Goal: Task Accomplishment & Management: Manage account settings

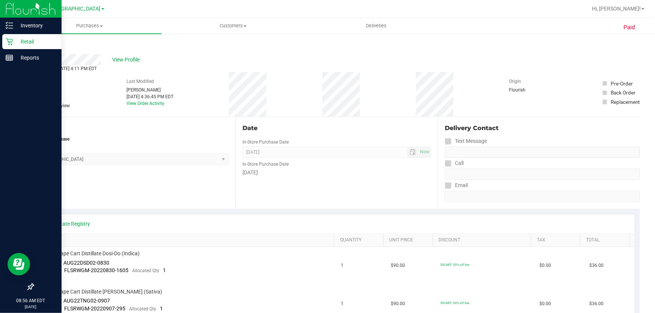
click at [11, 41] on icon at bounding box center [9, 41] width 7 height 7
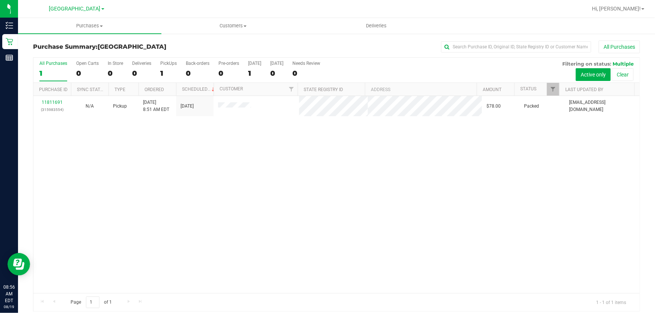
click at [395, 220] on div "11811691 (315983554) N/A Pickup 8/19/2025 8:51 AM EDT 8/19/2025 $78.00 Packed c…" at bounding box center [336, 194] width 606 height 197
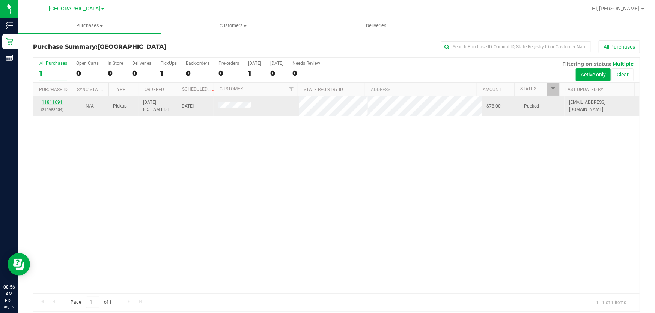
click at [54, 103] on link "11811691" at bounding box center [52, 102] width 21 height 5
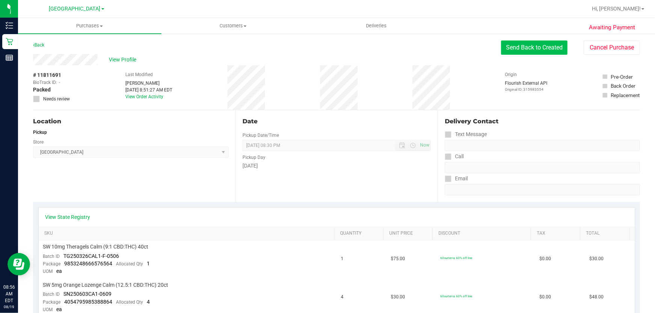
click at [548, 50] on button "Send Back to Created" at bounding box center [534, 48] width 66 height 14
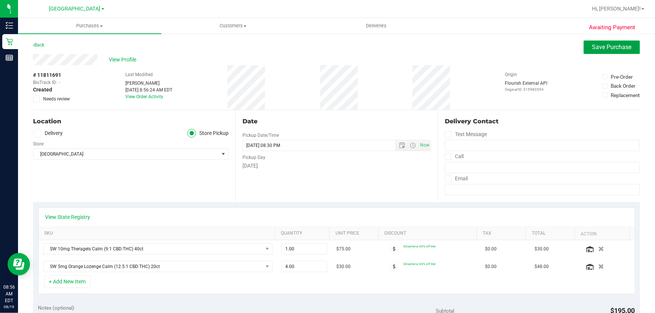
click at [608, 48] on span "Save Purchase" at bounding box center [611, 47] width 39 height 7
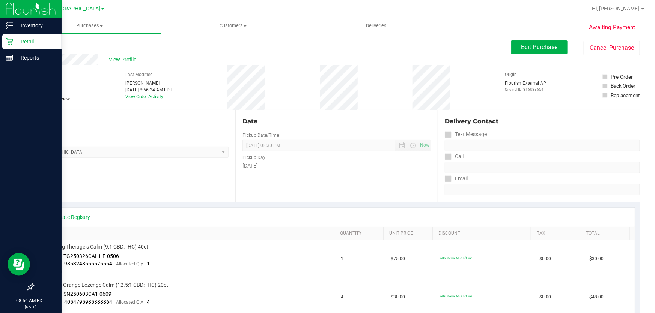
click at [20, 38] on p "Retail" at bounding box center [35, 41] width 45 height 9
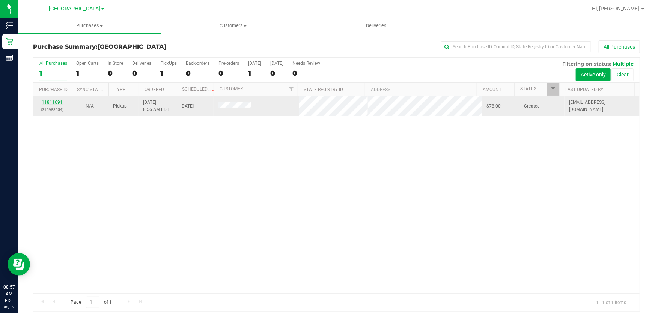
click at [56, 102] on link "11811691" at bounding box center [52, 102] width 21 height 5
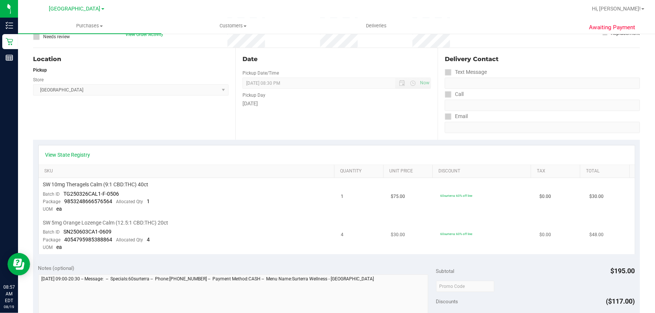
scroll to position [239, 0]
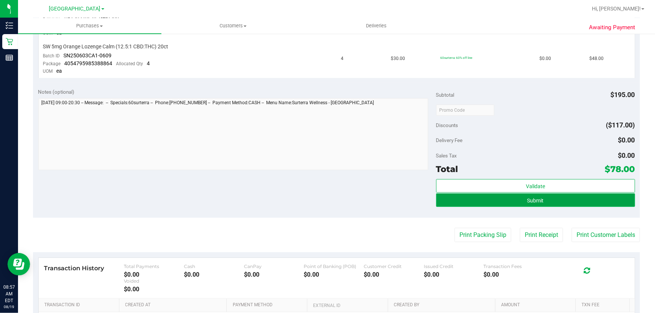
click at [547, 203] on button "Submit" at bounding box center [535, 201] width 199 height 14
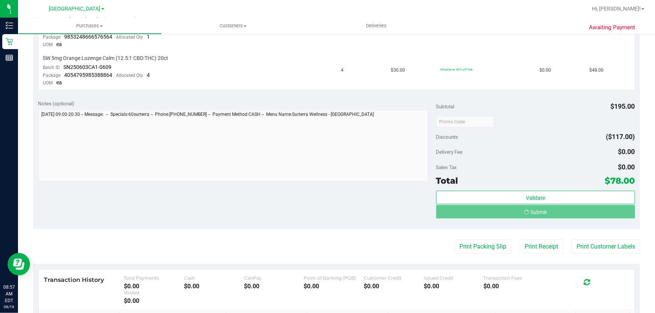
scroll to position [215, 0]
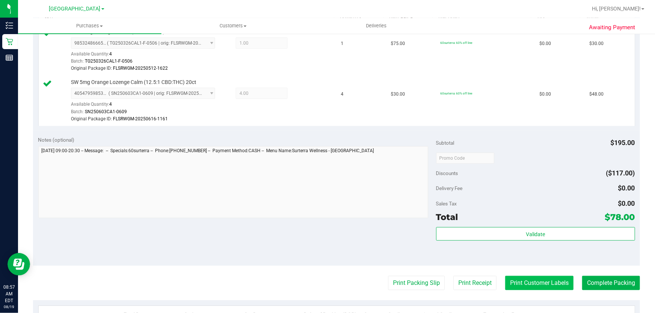
click at [539, 279] on button "Print Customer Labels" at bounding box center [539, 283] width 68 height 14
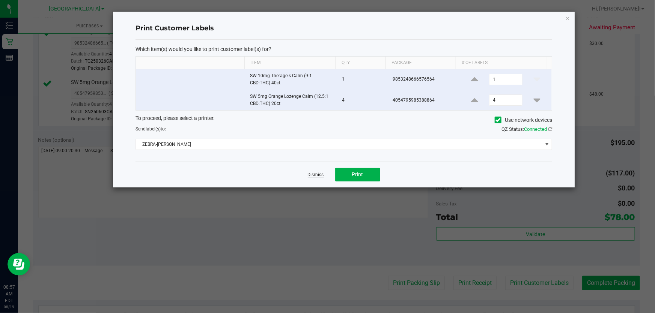
click at [319, 175] on link "Dismiss" at bounding box center [316, 175] width 16 height 6
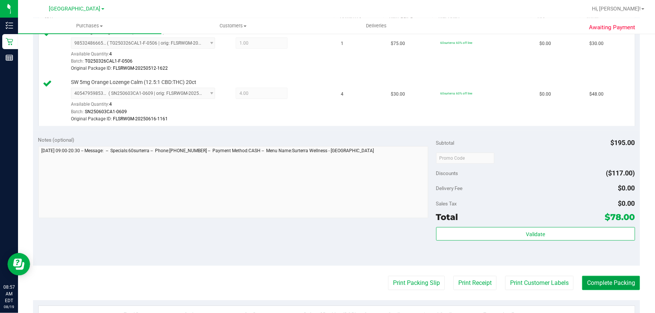
click at [620, 286] on button "Complete Packing" at bounding box center [611, 283] width 58 height 14
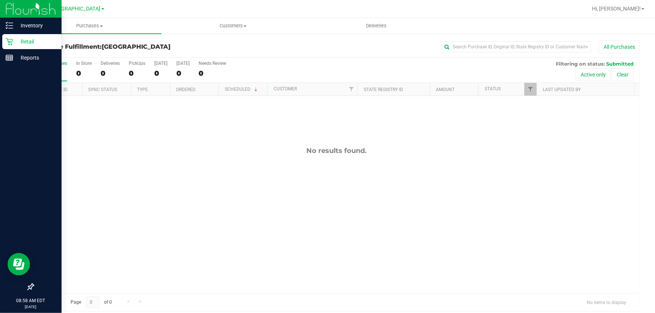
click at [17, 41] on p "Retail" at bounding box center [35, 41] width 45 height 9
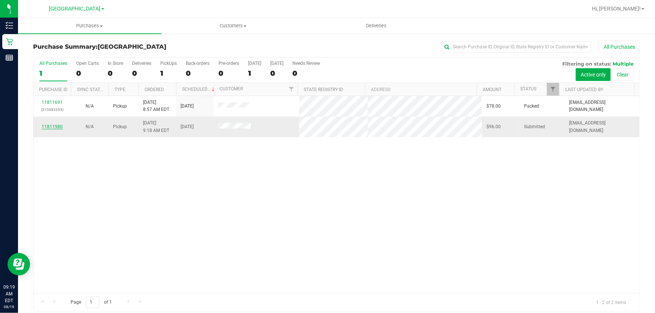
click at [55, 128] on link "11811980" at bounding box center [52, 126] width 21 height 5
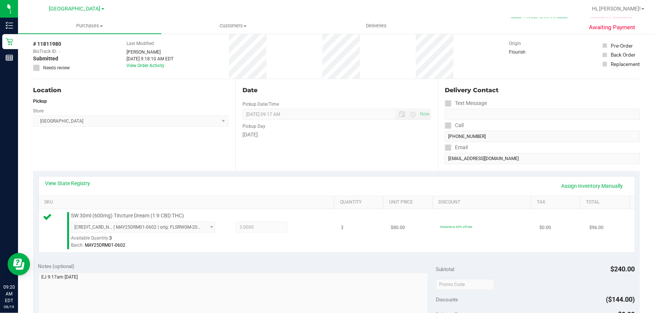
scroll to position [170, 0]
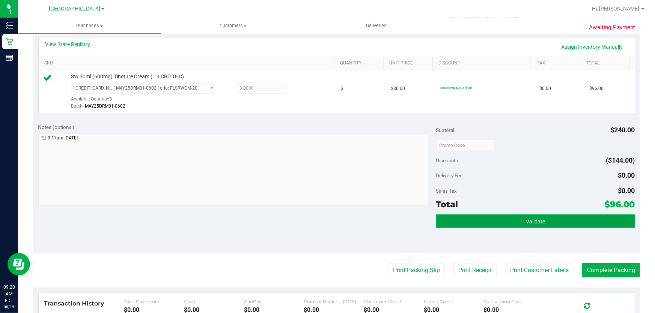
click at [543, 219] on button "Validate" at bounding box center [535, 222] width 199 height 14
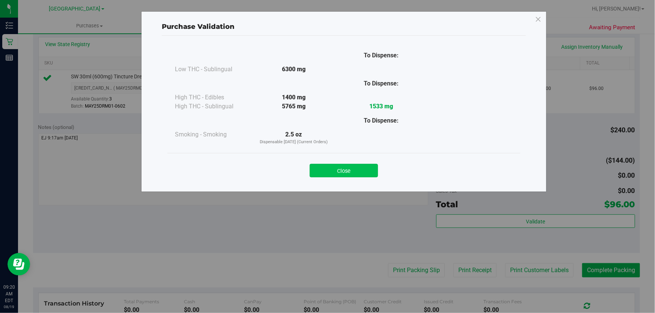
click at [339, 169] on button "Close" at bounding box center [344, 171] width 68 height 14
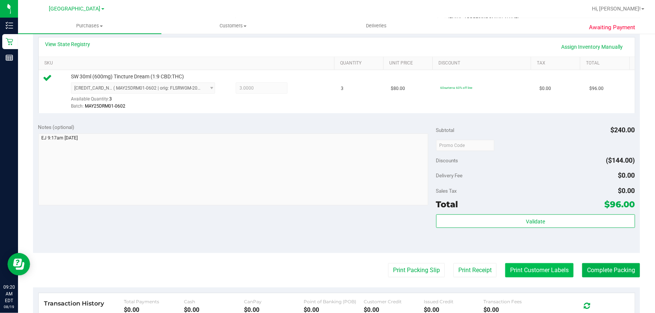
click at [529, 267] on button "Print Customer Labels" at bounding box center [539, 270] width 68 height 14
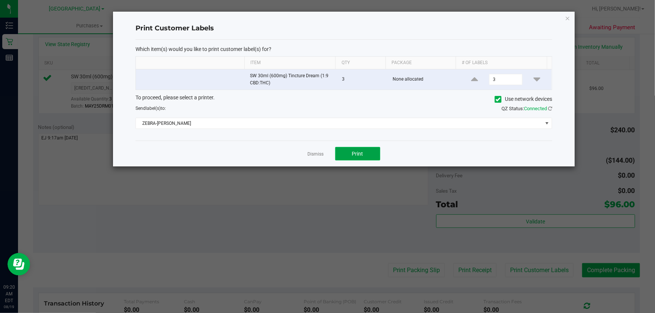
click at [364, 150] on button "Print" at bounding box center [357, 154] width 45 height 14
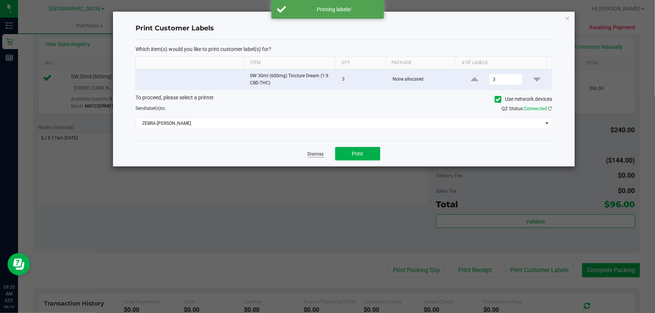
click at [314, 154] on link "Dismiss" at bounding box center [316, 154] width 16 height 6
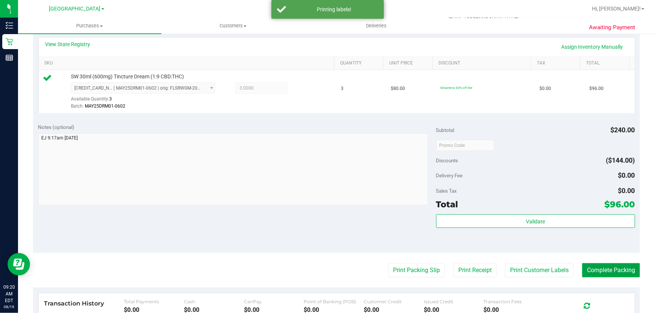
click at [593, 269] on button "Complete Packing" at bounding box center [611, 270] width 58 height 14
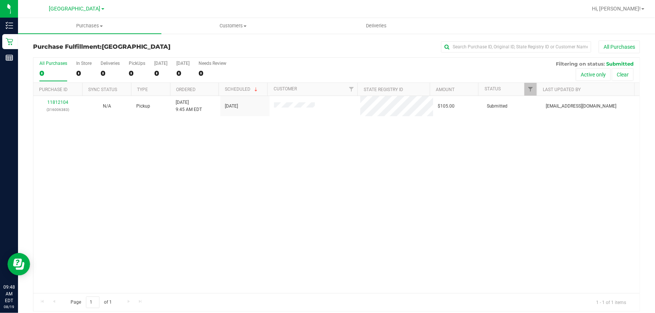
click at [56, 150] on div "11812104 (316006383) N/A Pickup 8/19/2025 9:45 AM EDT 8/19/2025 $105.00 Submitt…" at bounding box center [336, 194] width 606 height 197
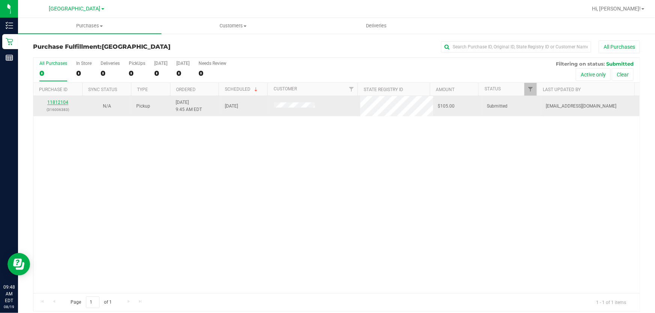
click at [63, 103] on link "11812104" at bounding box center [57, 102] width 21 height 5
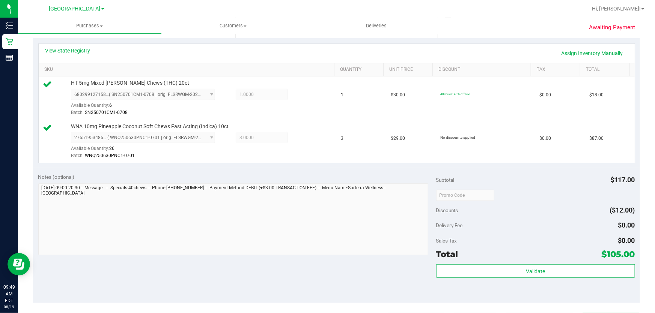
scroll to position [170, 0]
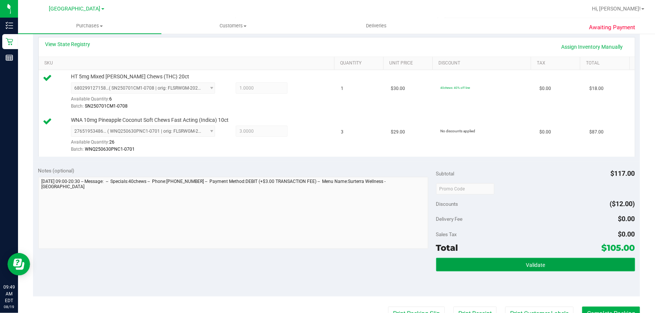
click at [526, 264] on span "Validate" at bounding box center [535, 265] width 19 height 6
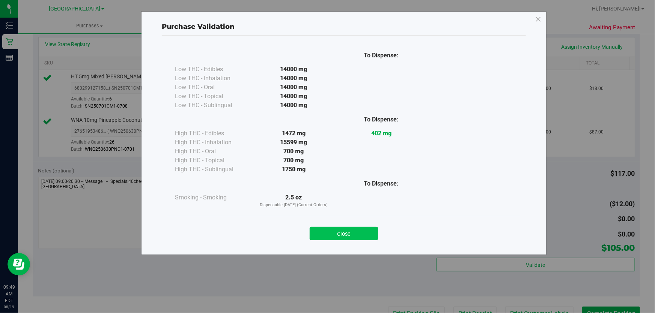
click at [366, 237] on button "Close" at bounding box center [344, 234] width 68 height 14
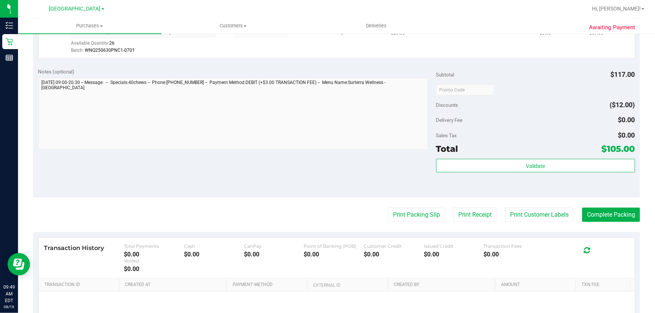
scroll to position [273, 0]
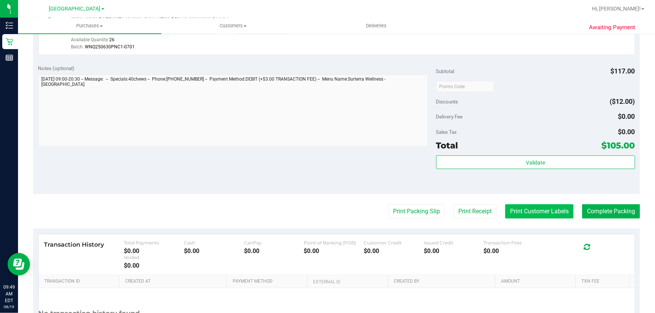
click at [534, 212] on button "Print Customer Labels" at bounding box center [539, 212] width 68 height 14
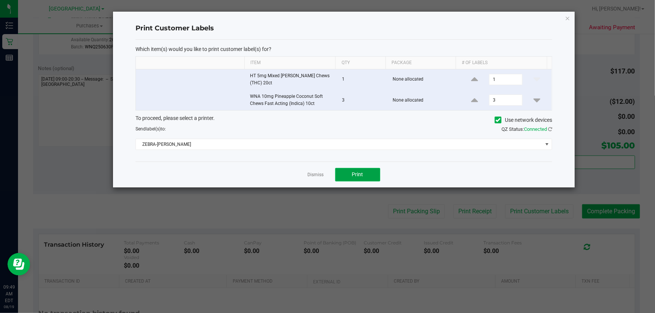
click at [346, 168] on button "Print" at bounding box center [357, 175] width 45 height 14
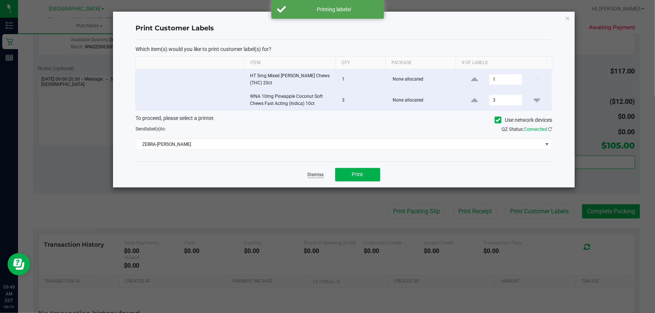
click at [316, 173] on link "Dismiss" at bounding box center [316, 175] width 16 height 6
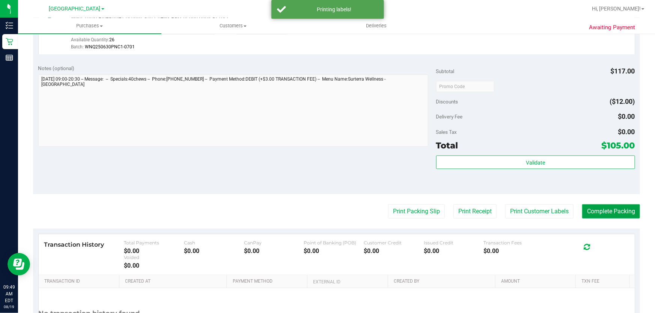
click at [593, 207] on button "Complete Packing" at bounding box center [611, 212] width 58 height 14
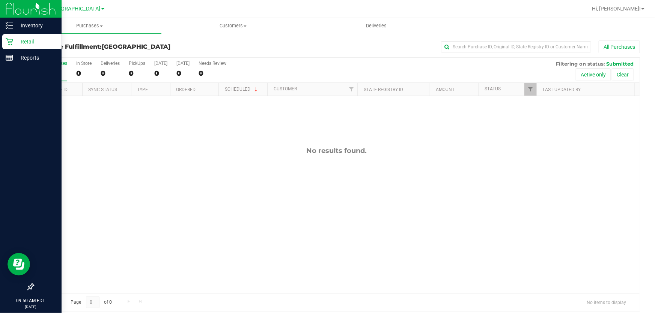
click at [43, 41] on p "Retail" at bounding box center [35, 41] width 45 height 9
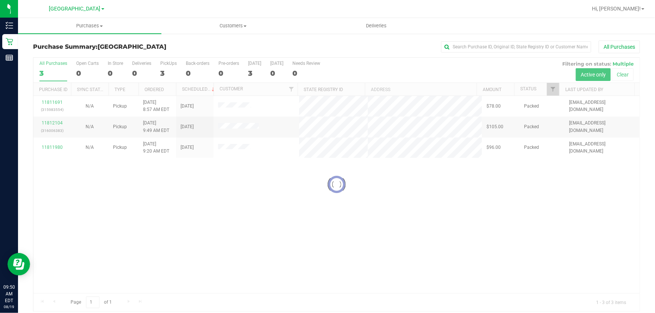
click at [470, 199] on div at bounding box center [336, 185] width 606 height 254
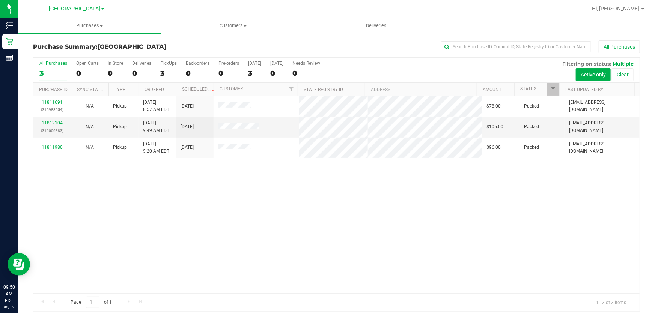
click at [328, 235] on div "11811691 (315983554) N/A Pickup 8/19/2025 8:57 AM EDT 8/19/2025 $78.00 Packed j…" at bounding box center [336, 194] width 606 height 197
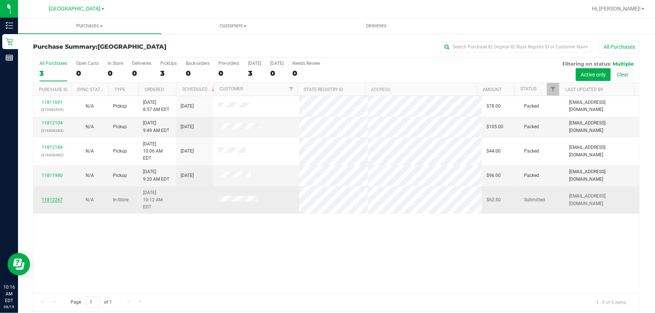
click at [52, 197] on link "11812267" at bounding box center [52, 199] width 21 height 5
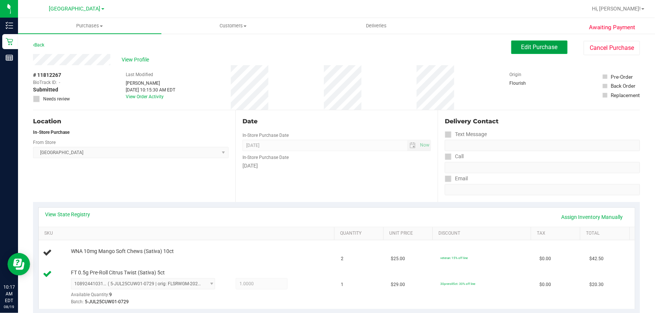
click at [539, 46] on span "Edit Purchase" at bounding box center [539, 47] width 36 height 7
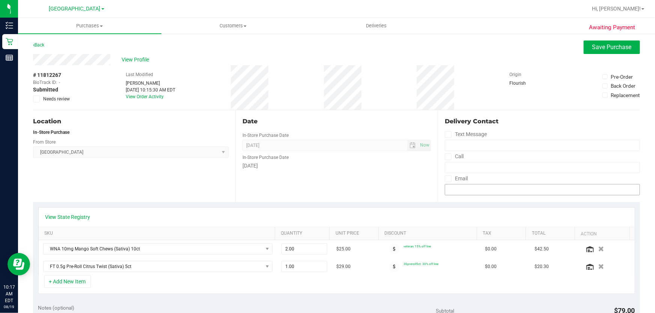
scroll to position [34, 0]
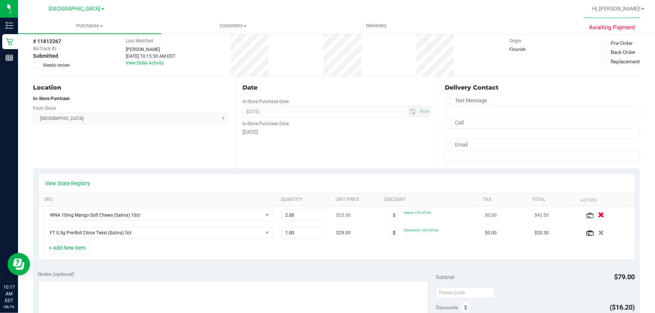
click at [598, 214] on icon "button" at bounding box center [601, 216] width 6 height 6
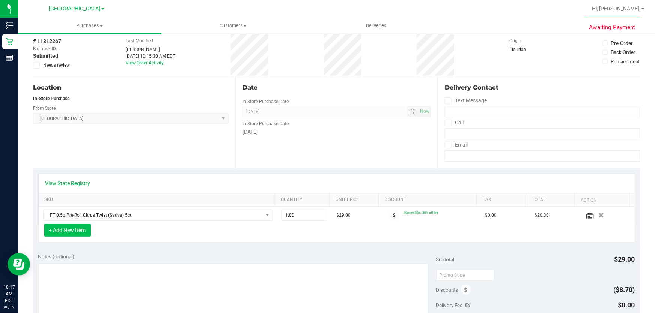
click at [83, 231] on button "+ Add New Item" at bounding box center [67, 230] width 47 height 13
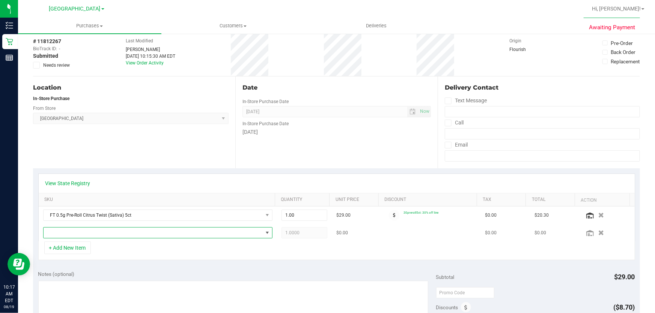
click at [84, 230] on span "NO DATA FOUND" at bounding box center [153, 233] width 219 height 11
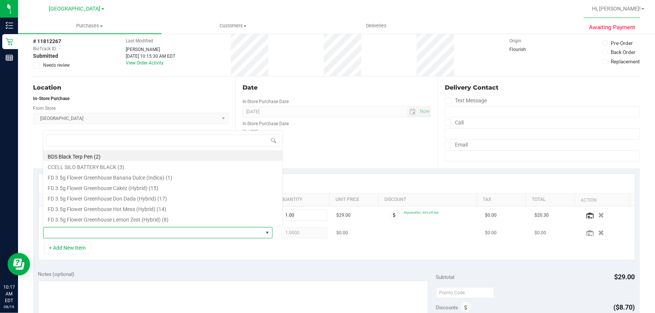
scroll to position [11, 223]
type input "wna"
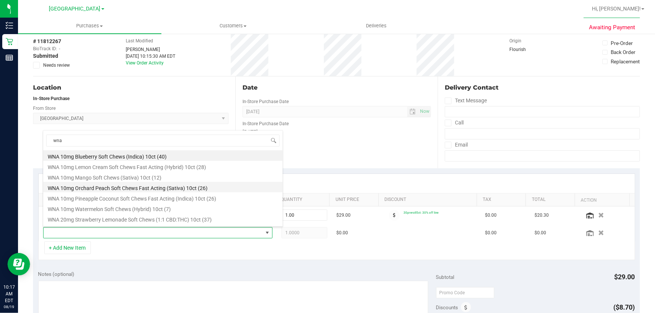
click at [124, 188] on li "WNA 10mg Orchard Peach Soft Chews Fast Acting (Sativa) 10ct (26)" at bounding box center [162, 187] width 239 height 11
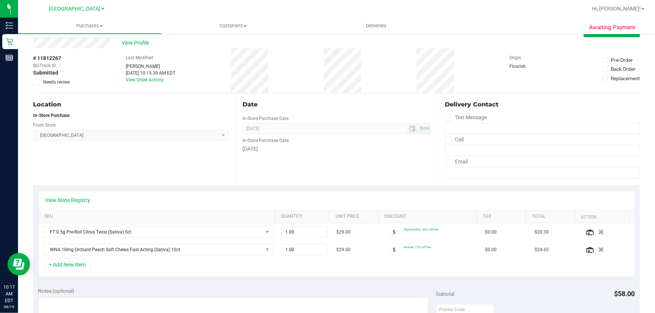
scroll to position [0, 0]
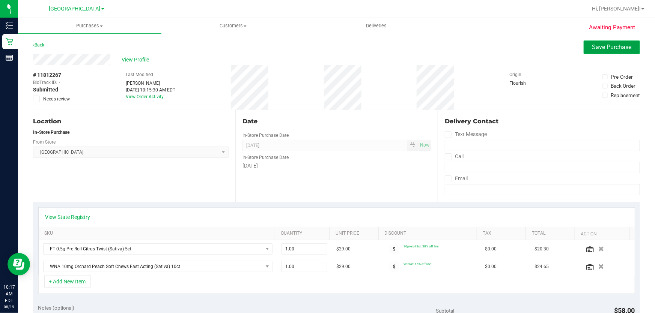
click at [593, 48] on span "Save Purchase" at bounding box center [611, 47] width 39 height 7
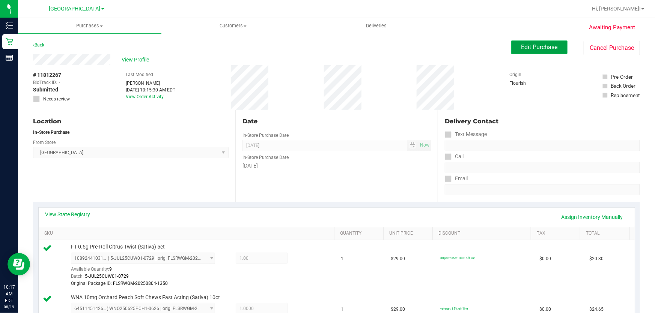
click at [536, 48] on span "Edit Purchase" at bounding box center [539, 47] width 36 height 7
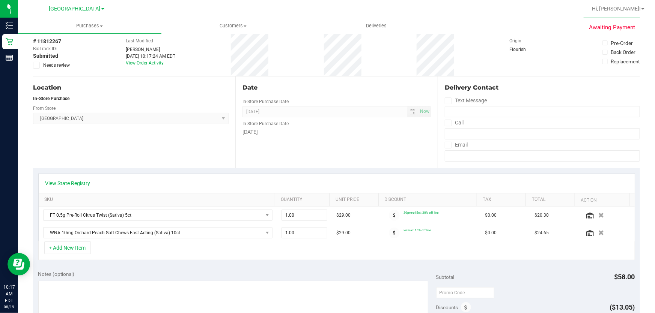
scroll to position [102, 0]
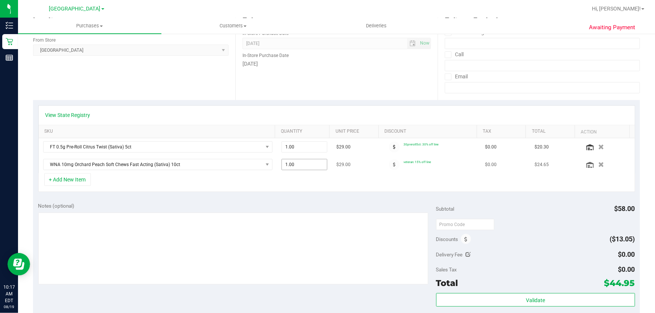
click at [308, 166] on span "1.00 1" at bounding box center [304, 164] width 46 height 11
type input "2"
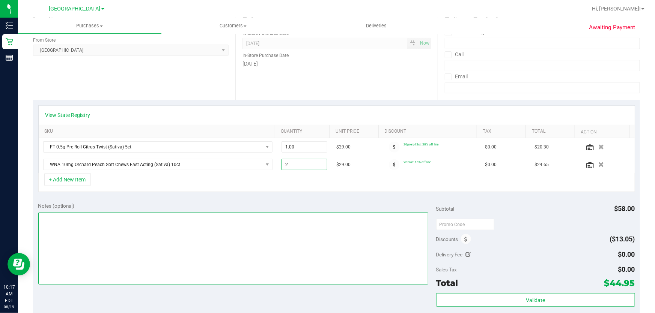
type input "2.00"
click at [336, 214] on textarea at bounding box center [233, 249] width 390 height 72
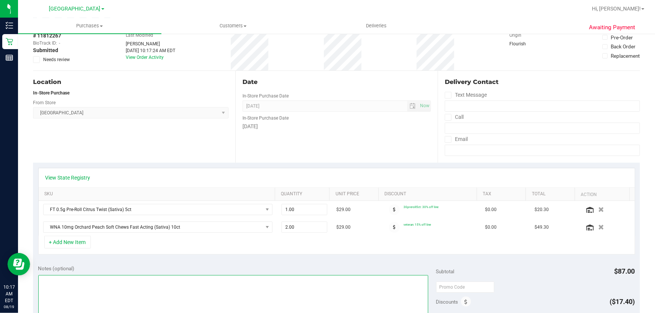
scroll to position [0, 0]
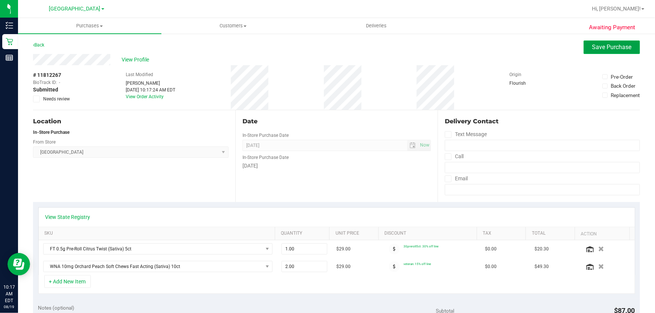
click at [593, 44] on span "Save Purchase" at bounding box center [611, 47] width 39 height 7
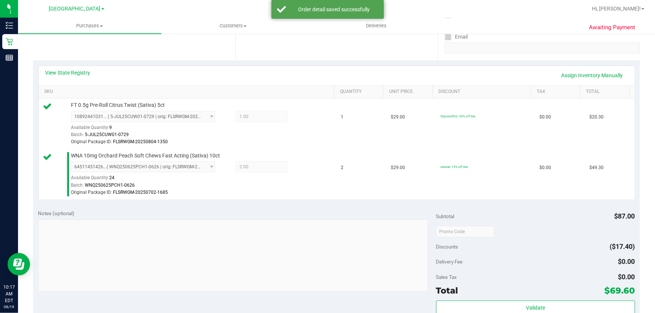
scroll to position [239, 0]
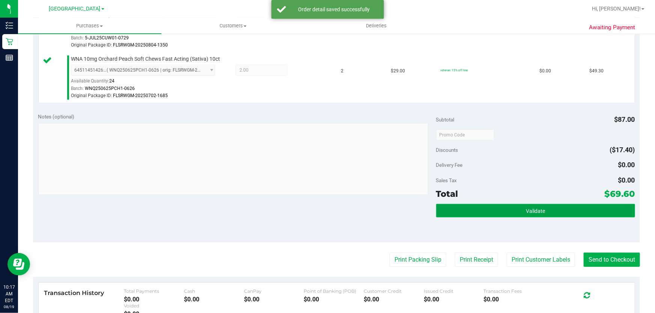
click at [561, 210] on button "Validate" at bounding box center [535, 211] width 199 height 14
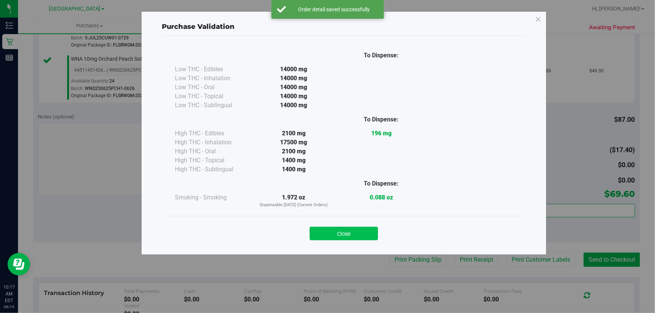
click at [336, 231] on button "Close" at bounding box center [344, 234] width 68 height 14
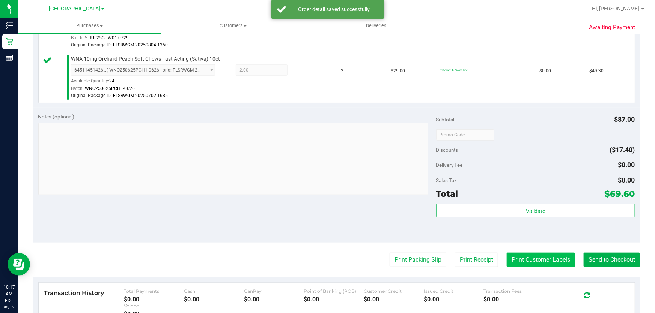
click at [545, 257] on button "Print Customer Labels" at bounding box center [541, 260] width 68 height 14
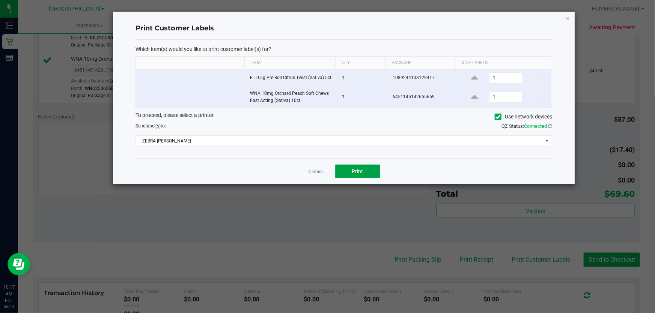
click at [371, 168] on button "Print" at bounding box center [357, 172] width 45 height 14
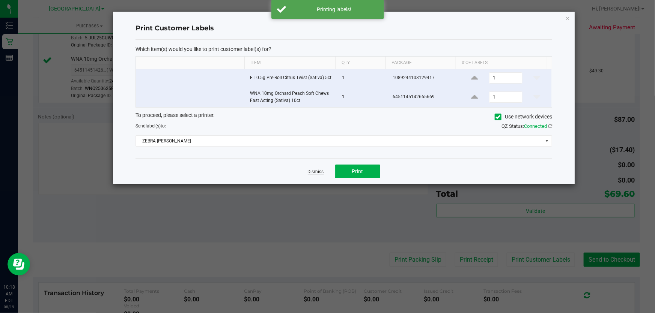
click at [315, 174] on link "Dismiss" at bounding box center [316, 172] width 16 height 6
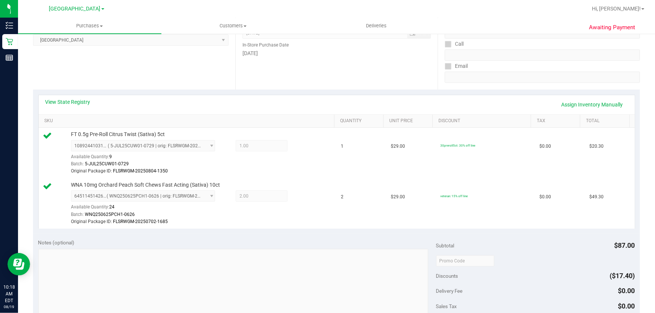
scroll to position [102, 0]
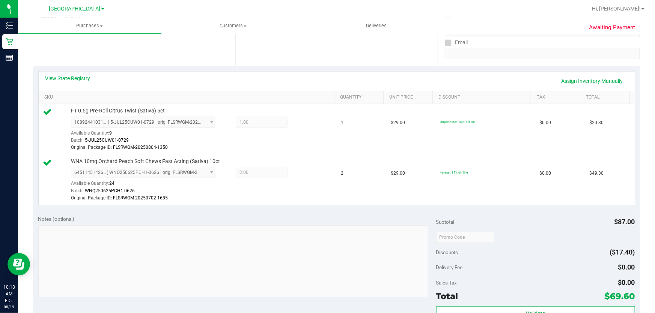
scroll to position [239, 0]
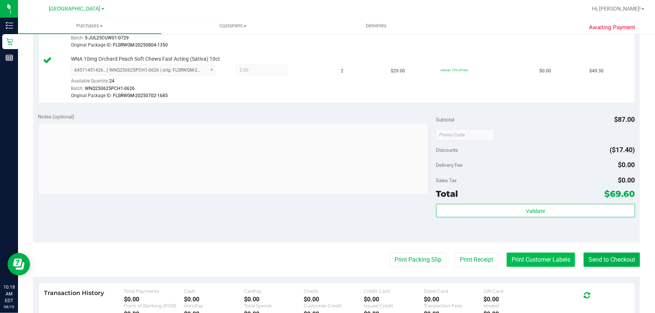
click at [555, 259] on button "Print Customer Labels" at bounding box center [541, 260] width 68 height 14
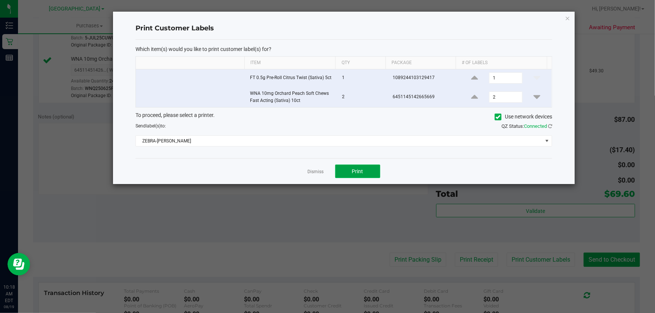
click at [356, 172] on span "Print" at bounding box center [357, 172] width 11 height 6
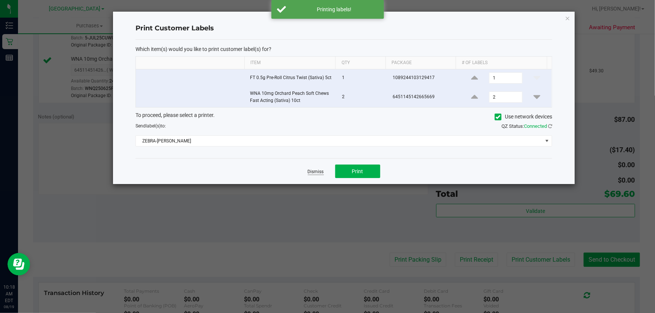
click at [320, 173] on link "Dismiss" at bounding box center [316, 172] width 16 height 6
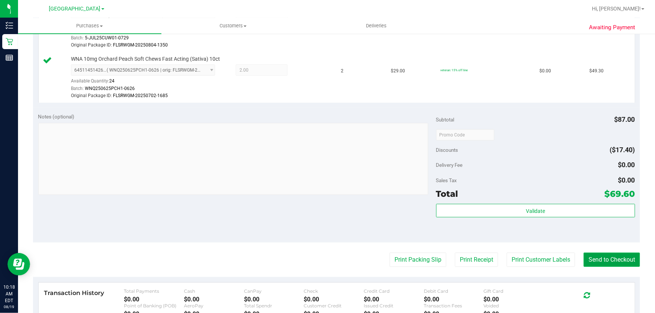
click at [604, 262] on button "Send to Checkout" at bounding box center [612, 260] width 56 height 14
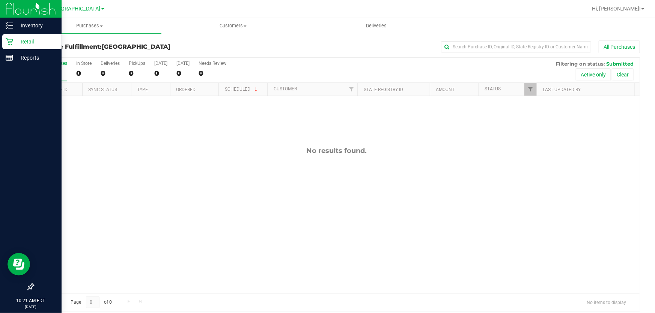
click at [17, 41] on p "Retail" at bounding box center [35, 41] width 45 height 9
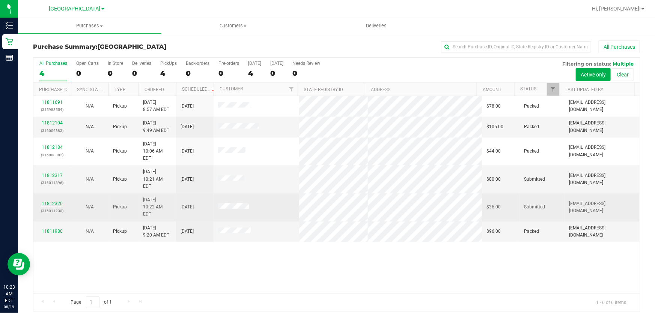
click at [56, 201] on link "11812320" at bounding box center [52, 203] width 21 height 5
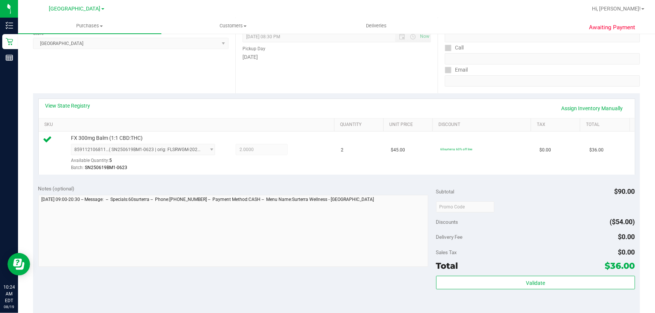
scroll to position [136, 0]
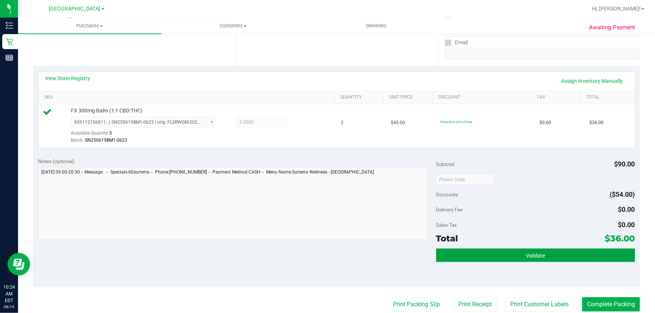
click at [539, 254] on span "Validate" at bounding box center [535, 256] width 19 height 6
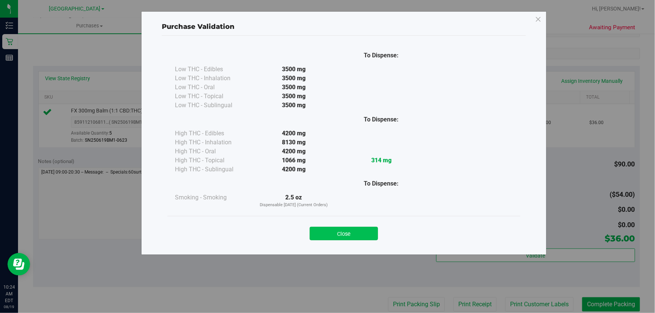
click at [367, 232] on button "Close" at bounding box center [344, 234] width 68 height 14
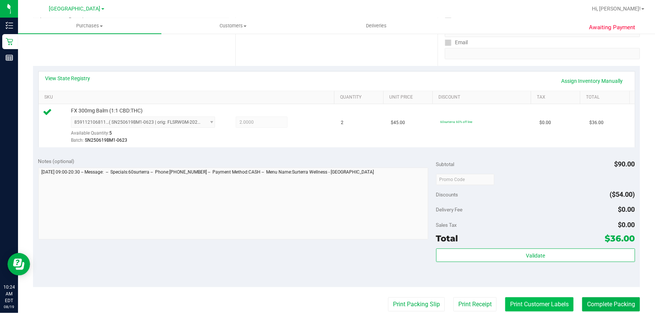
click at [530, 301] on button "Print Customer Labels" at bounding box center [539, 305] width 68 height 14
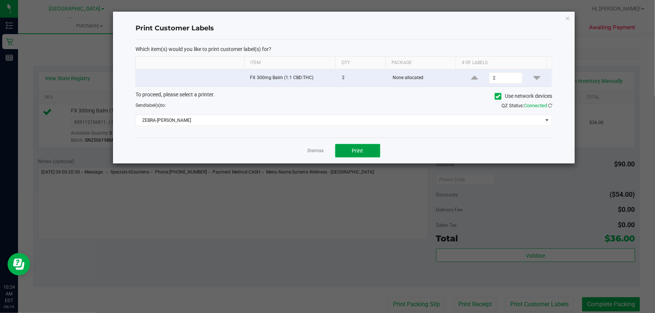
click at [351, 146] on button "Print" at bounding box center [357, 151] width 45 height 14
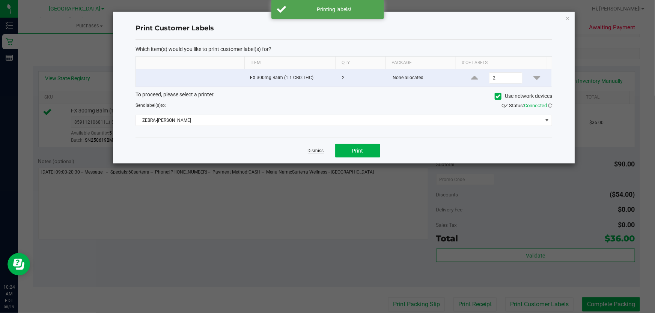
click at [317, 154] on link "Dismiss" at bounding box center [316, 151] width 16 height 6
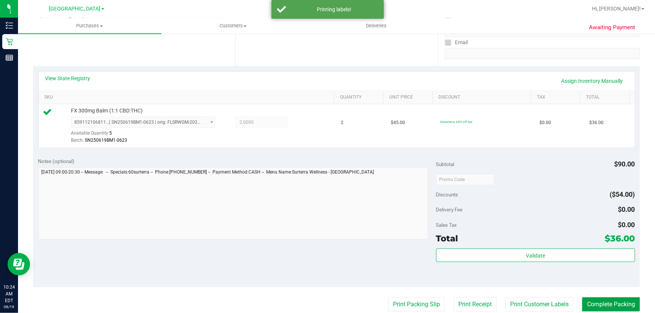
click at [608, 304] on button "Complete Packing" at bounding box center [611, 305] width 58 height 14
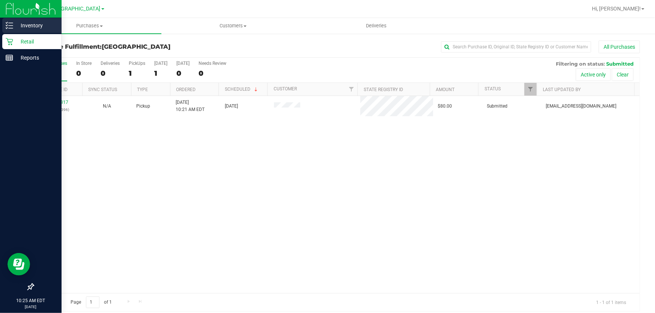
click at [32, 24] on p "Inventory" at bounding box center [35, 25] width 45 height 9
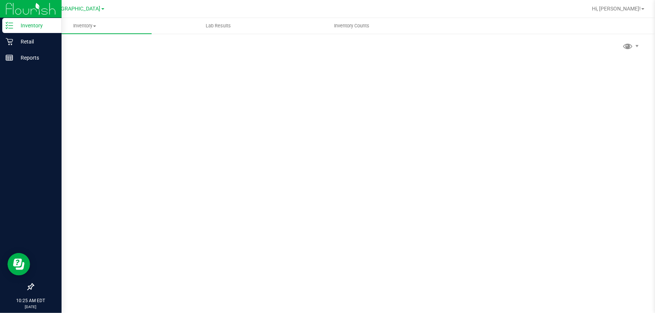
click at [33, 25] on p "Inventory" at bounding box center [35, 25] width 45 height 9
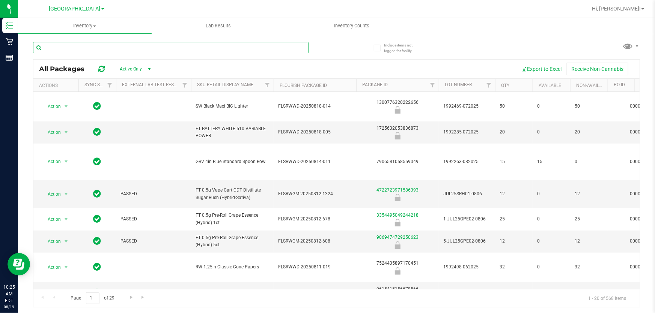
click at [113, 47] on input "text" at bounding box center [170, 47] width 275 height 11
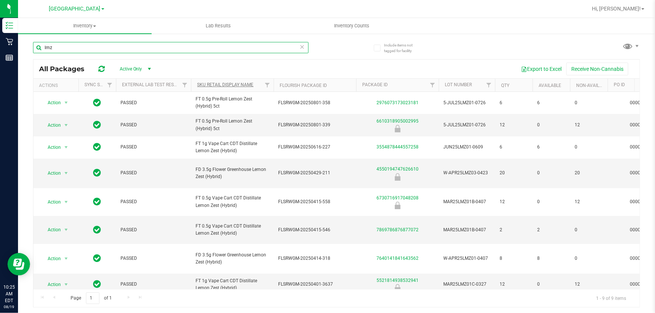
type input "lmz"
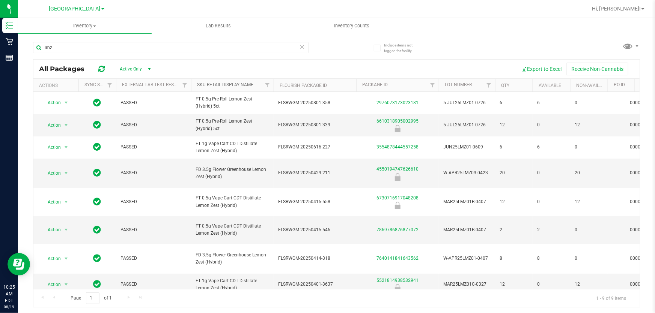
click at [222, 82] on link "Sku Retail Display Name" at bounding box center [225, 84] width 56 height 5
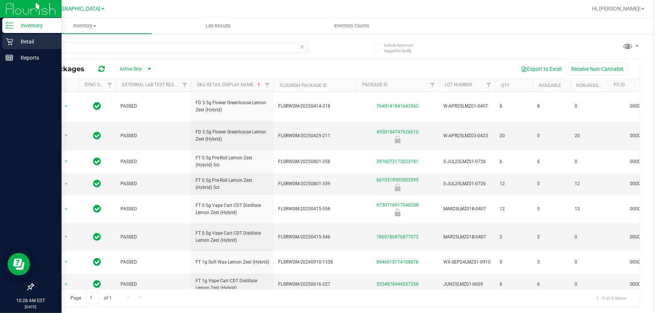
click at [19, 41] on p "Retail" at bounding box center [35, 41] width 45 height 9
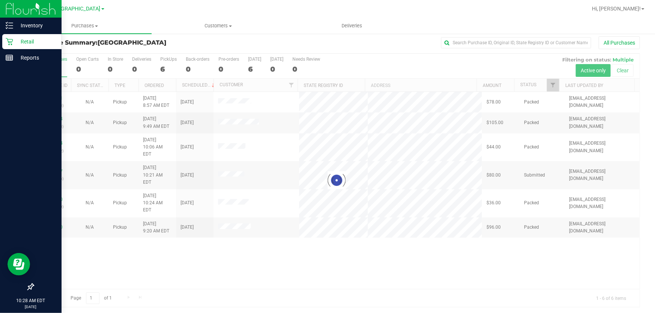
scroll to position [6, 0]
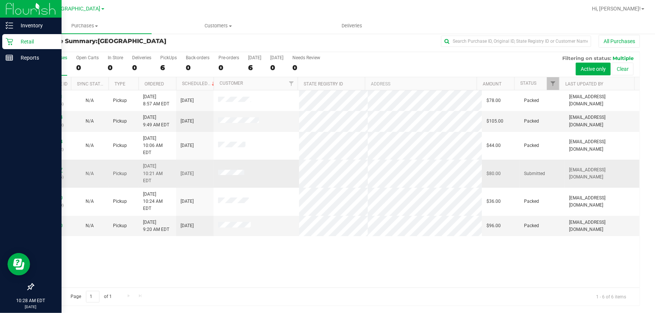
click at [58, 167] on link "11812317" at bounding box center [52, 169] width 21 height 5
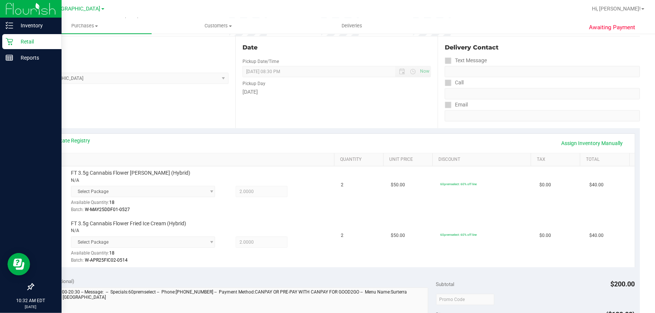
scroll to position [210, 0]
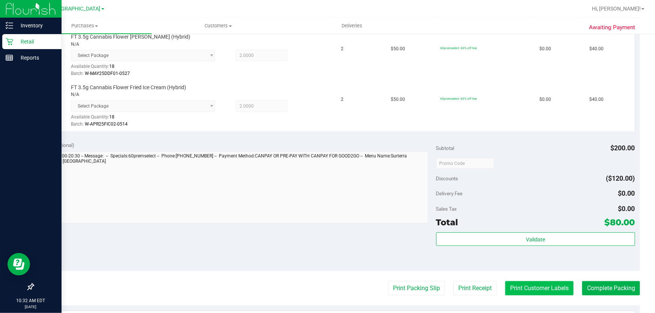
click at [533, 289] on button "Print Customer Labels" at bounding box center [539, 288] width 68 height 14
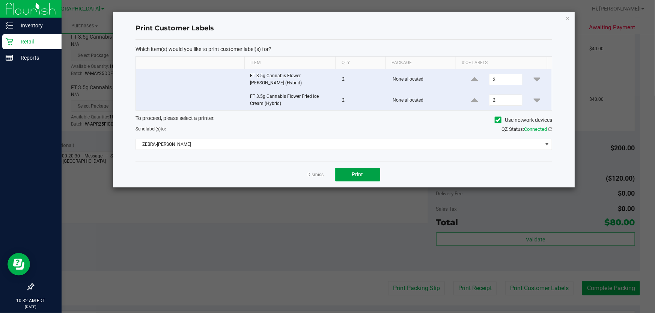
click at [361, 176] on span "Print" at bounding box center [357, 175] width 11 height 6
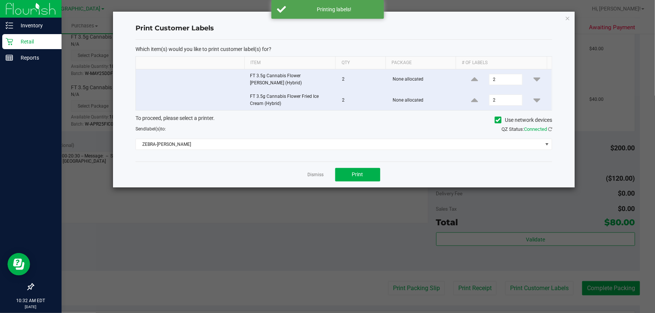
drag, startPoint x: 317, startPoint y: 176, endPoint x: 399, endPoint y: 166, distance: 82.4
click at [317, 176] on link "Dismiss" at bounding box center [316, 175] width 16 height 6
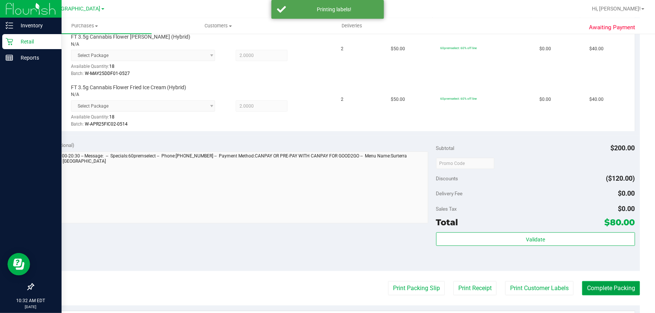
click at [598, 285] on button "Complete Packing" at bounding box center [611, 288] width 58 height 14
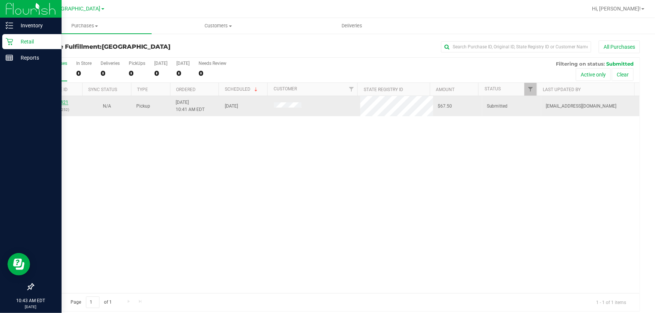
click at [64, 102] on link "11812421" at bounding box center [57, 102] width 21 height 5
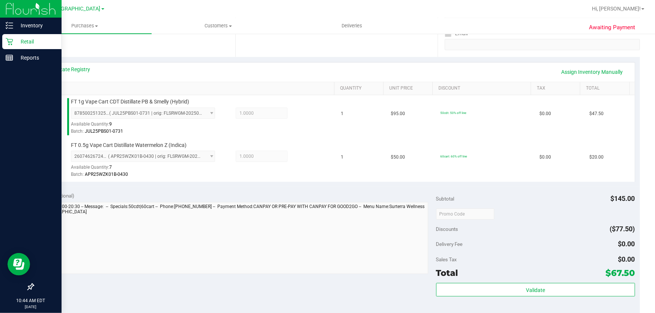
scroll to position [307, 0]
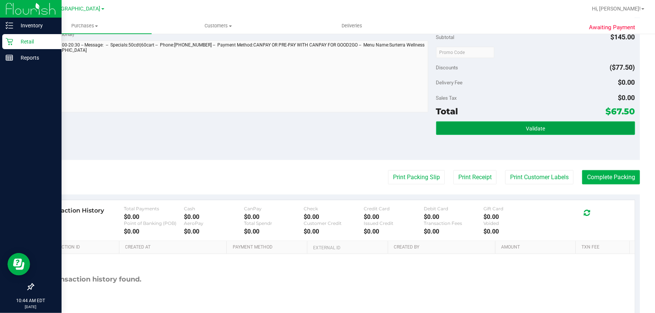
click at [528, 129] on span "Validate" at bounding box center [535, 129] width 19 height 6
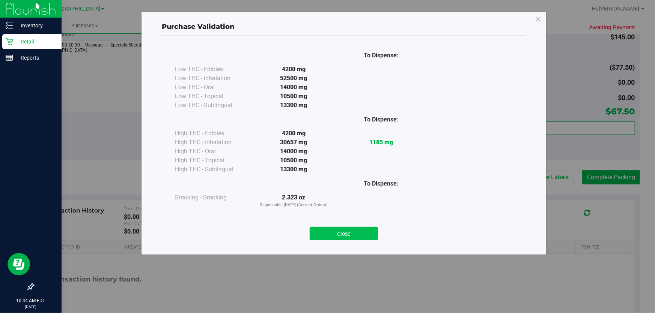
click at [335, 232] on button "Close" at bounding box center [344, 234] width 68 height 14
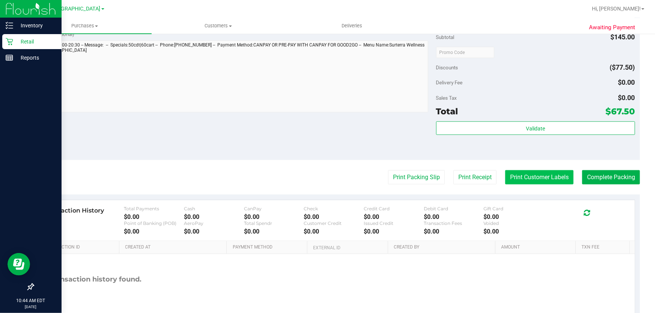
click at [516, 174] on button "Print Customer Labels" at bounding box center [539, 177] width 68 height 14
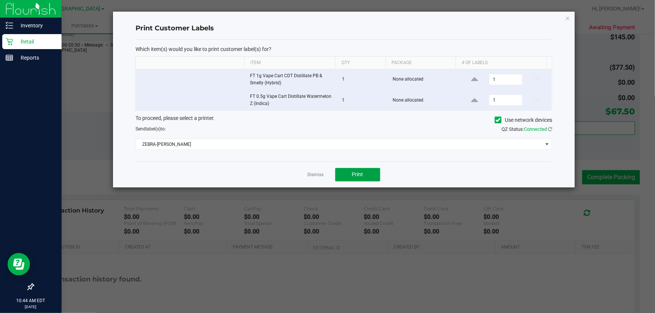
click at [358, 175] on span "Print" at bounding box center [357, 175] width 11 height 6
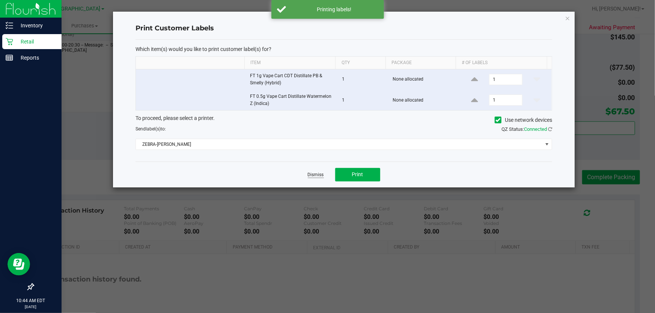
click at [315, 176] on link "Dismiss" at bounding box center [316, 175] width 16 height 6
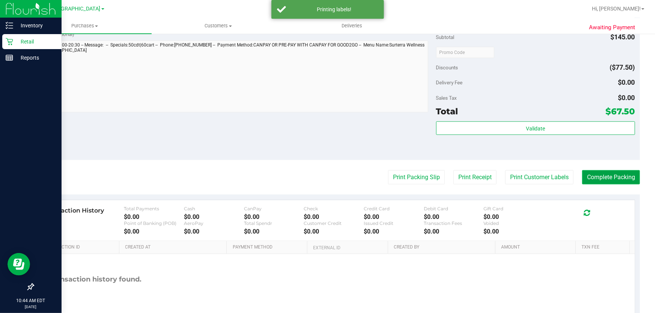
click at [604, 175] on button "Complete Packing" at bounding box center [611, 177] width 58 height 14
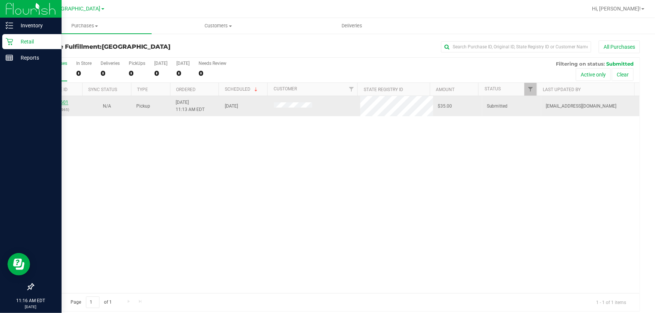
click at [63, 100] on link "11812601" at bounding box center [57, 102] width 21 height 5
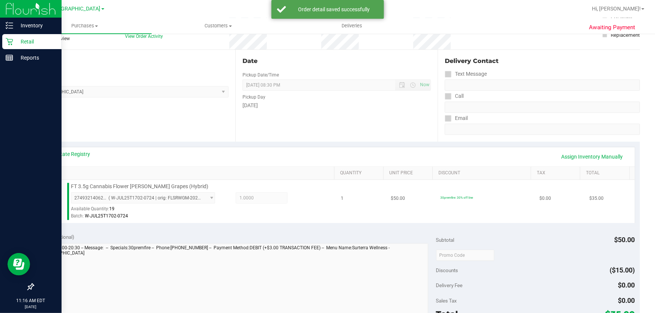
scroll to position [136, 0]
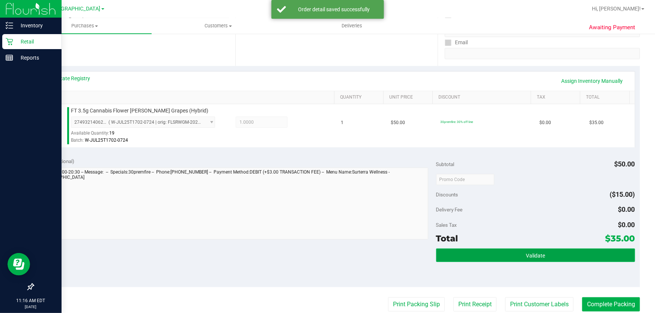
click at [537, 257] on span "Validate" at bounding box center [535, 256] width 19 height 6
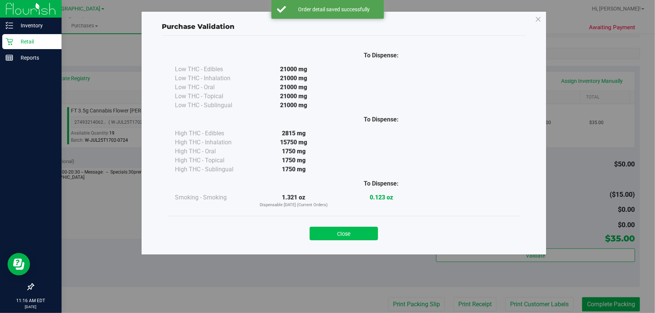
click at [363, 233] on button "Close" at bounding box center [344, 234] width 68 height 14
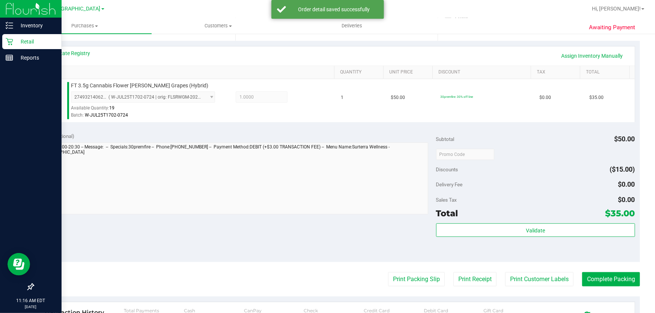
scroll to position [239, 0]
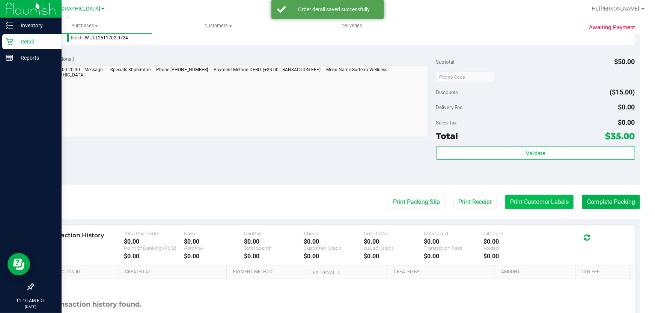
click at [535, 202] on button "Print Customer Labels" at bounding box center [539, 202] width 68 height 14
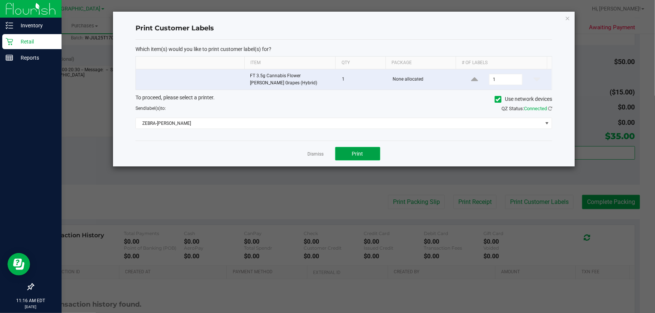
click at [349, 151] on button "Print" at bounding box center [357, 154] width 45 height 14
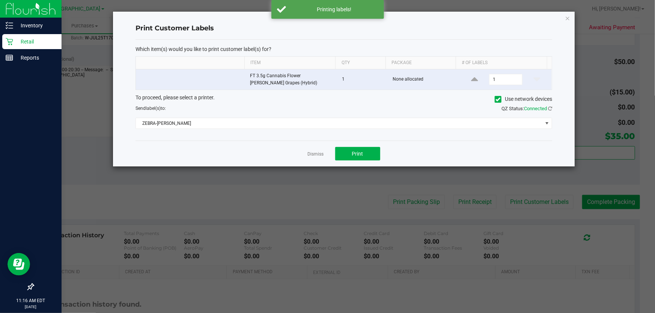
drag, startPoint x: 316, startPoint y: 155, endPoint x: 598, endPoint y: 191, distance: 284.5
click at [316, 155] on link "Dismiss" at bounding box center [316, 154] width 16 height 6
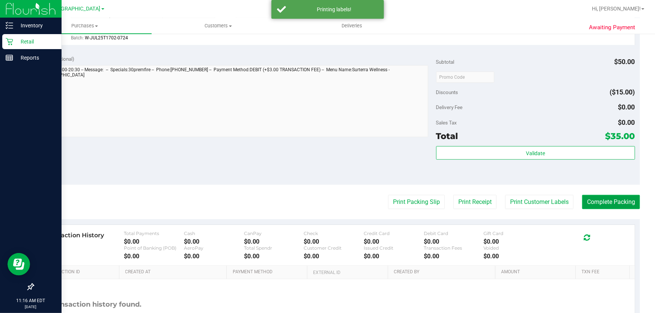
click at [614, 202] on button "Complete Packing" at bounding box center [611, 202] width 58 height 14
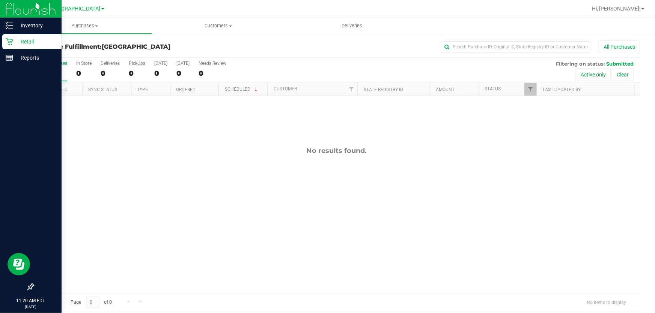
click at [12, 42] on icon at bounding box center [10, 42] width 8 height 8
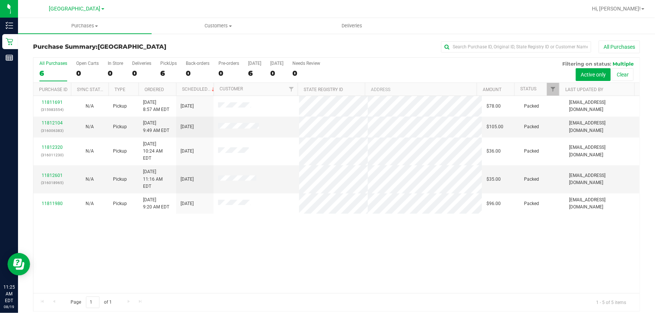
click at [433, 238] on div "11811691 (315983554) N/A Pickup 8/19/2025 8:57 AM EDT 8/19/2025 $78.00 Packed j…" at bounding box center [336, 194] width 606 height 197
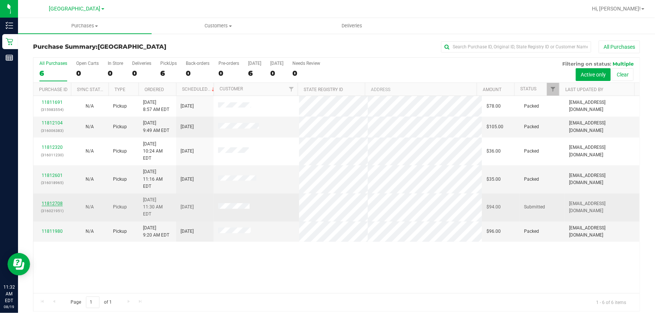
click at [48, 201] on link "11812708" at bounding box center [52, 203] width 21 height 5
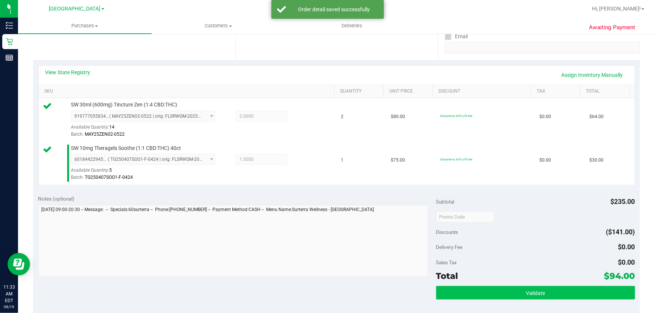
scroll to position [273, 0]
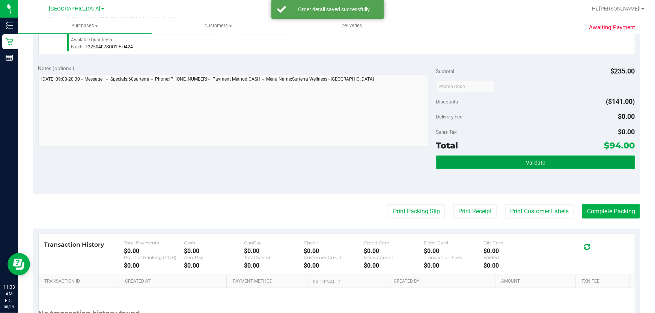
click at [510, 160] on button "Validate" at bounding box center [535, 163] width 199 height 14
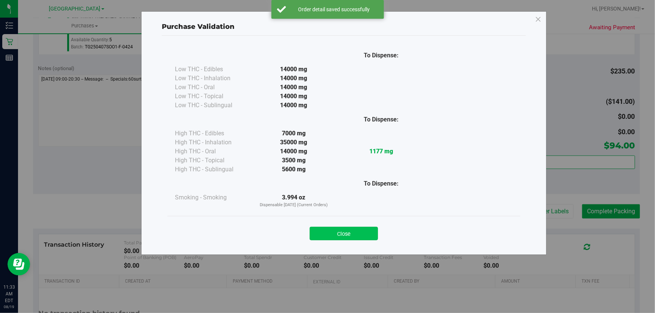
click at [367, 232] on button "Close" at bounding box center [344, 234] width 68 height 14
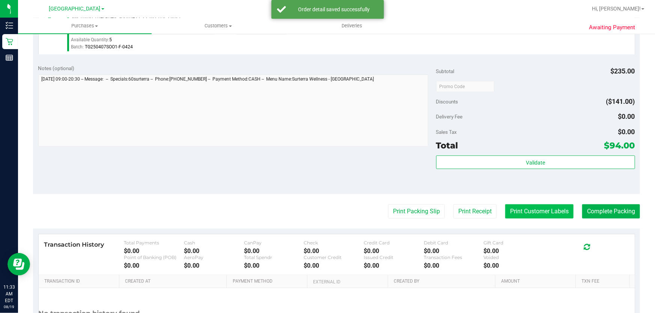
click at [532, 215] on button "Print Customer Labels" at bounding box center [539, 212] width 68 height 14
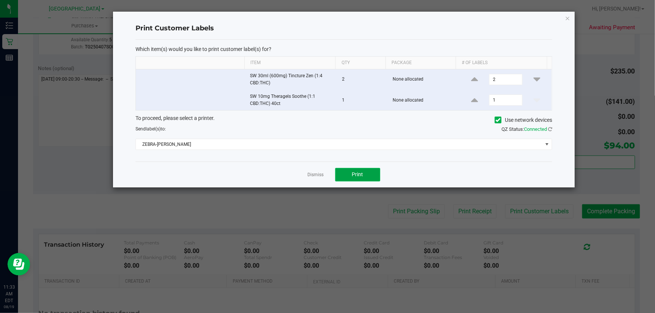
click at [361, 175] on span "Print" at bounding box center [357, 175] width 11 height 6
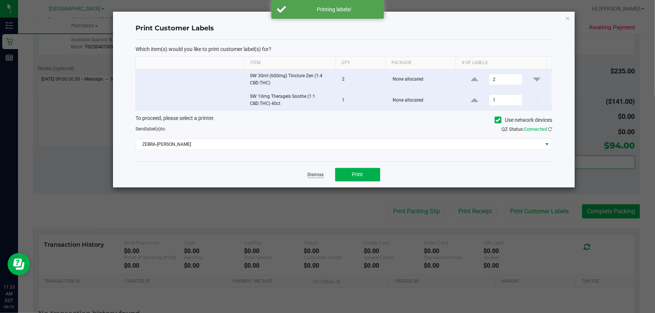
click at [319, 173] on link "Dismiss" at bounding box center [316, 175] width 16 height 6
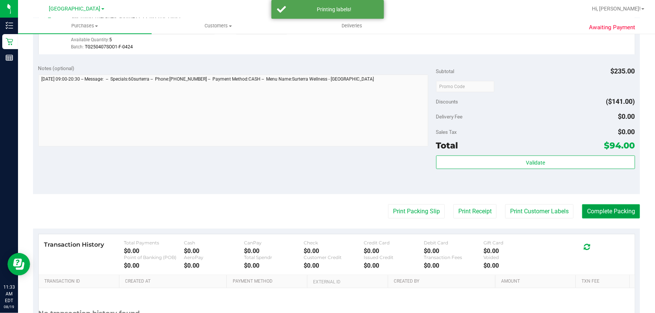
click at [610, 210] on button "Complete Packing" at bounding box center [611, 212] width 58 height 14
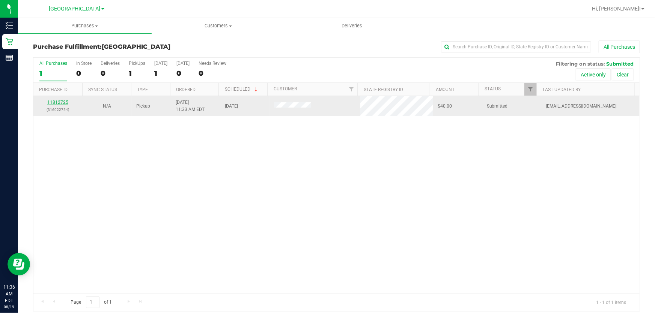
click at [53, 103] on link "11812725" at bounding box center [57, 102] width 21 height 5
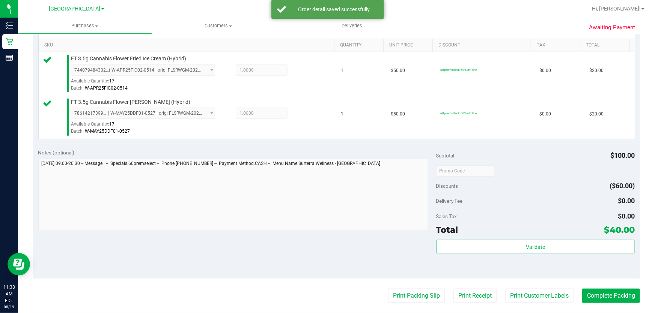
scroll to position [205, 0]
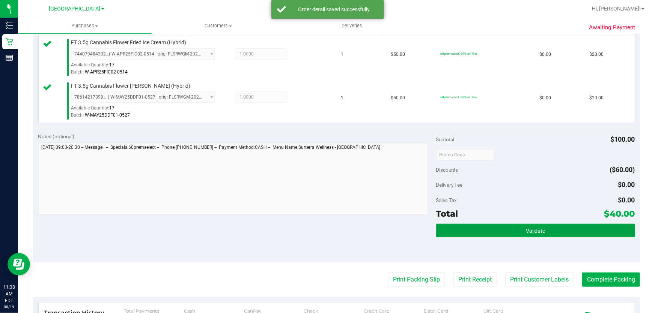
click at [557, 229] on button "Validate" at bounding box center [535, 231] width 199 height 14
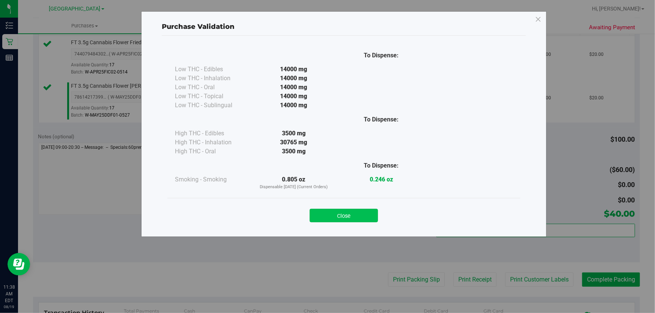
click at [334, 218] on button "Close" at bounding box center [344, 216] width 68 height 14
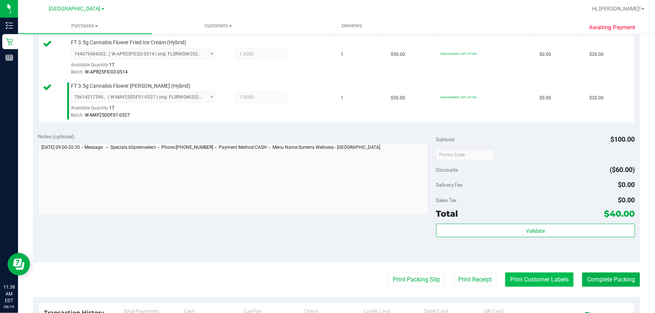
click at [534, 281] on button "Print Customer Labels" at bounding box center [539, 280] width 68 height 14
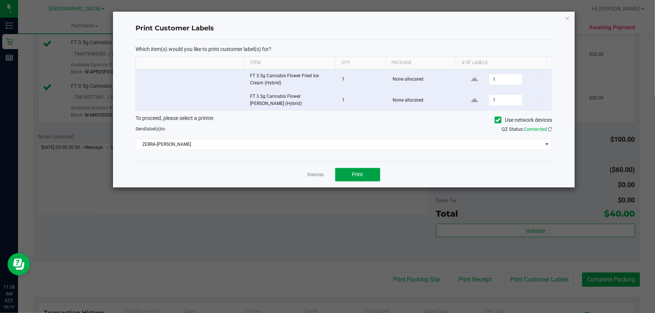
click at [347, 174] on button "Print" at bounding box center [357, 175] width 45 height 14
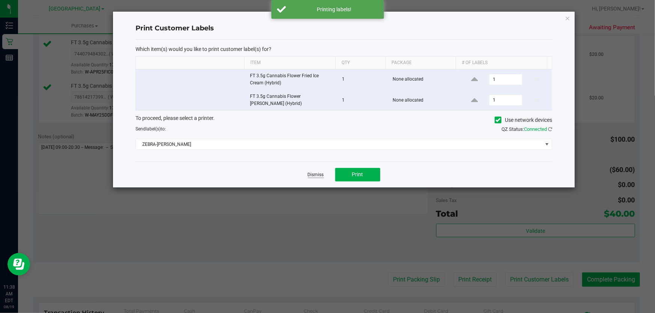
click at [319, 176] on link "Dismiss" at bounding box center [316, 175] width 16 height 6
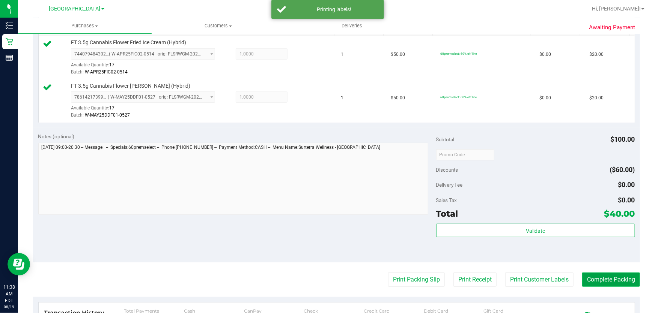
click at [615, 275] on button "Complete Packing" at bounding box center [611, 280] width 58 height 14
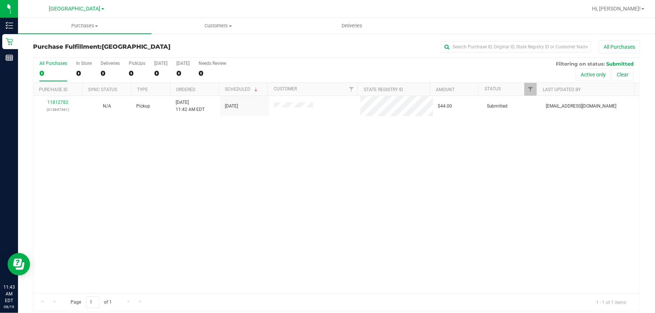
click at [255, 162] on div "11812782 (313847361) N/A Pickup 8/19/2025 11:42 AM EDT 8/19/2025 $44.00 Submitt…" at bounding box center [336, 194] width 606 height 197
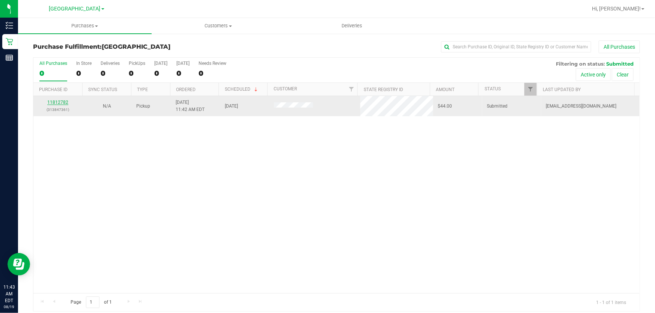
click at [62, 104] on link "11812782" at bounding box center [57, 102] width 21 height 5
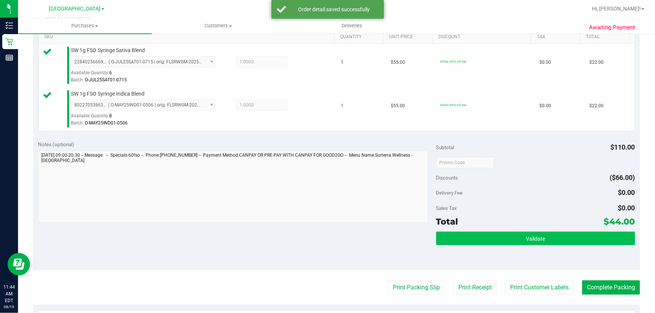
scroll to position [239, 0]
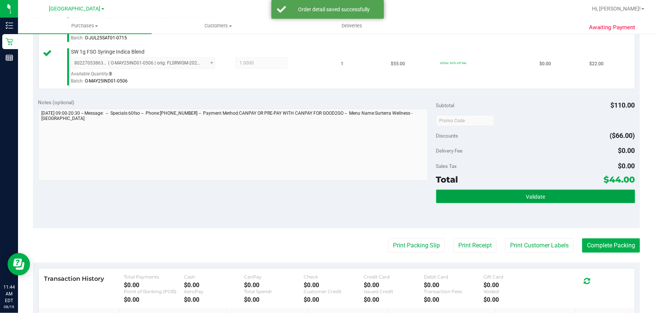
click at [570, 195] on button "Validate" at bounding box center [535, 197] width 199 height 14
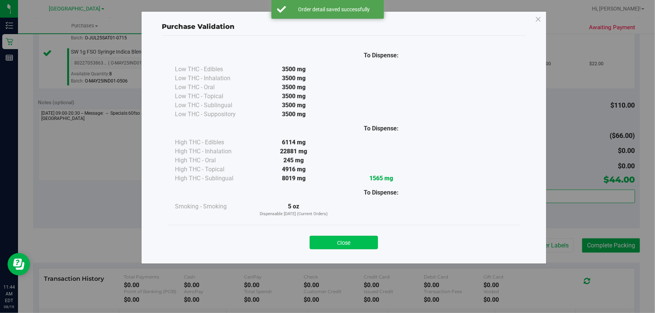
click at [351, 241] on button "Close" at bounding box center [344, 243] width 68 height 14
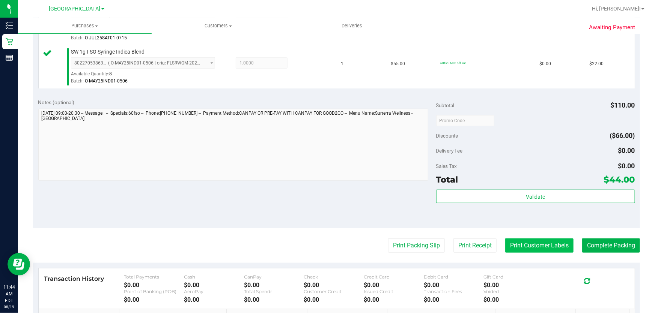
click at [527, 245] on button "Print Customer Labels" at bounding box center [539, 246] width 68 height 14
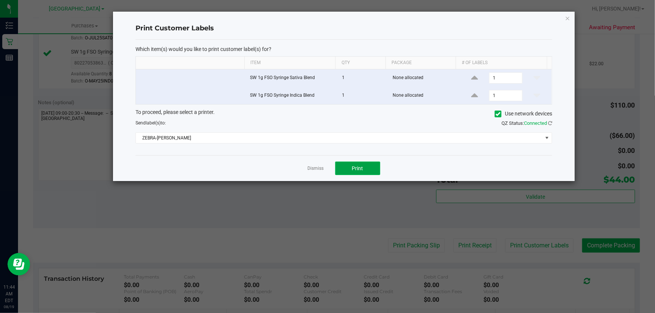
click at [367, 169] on button "Print" at bounding box center [357, 169] width 45 height 14
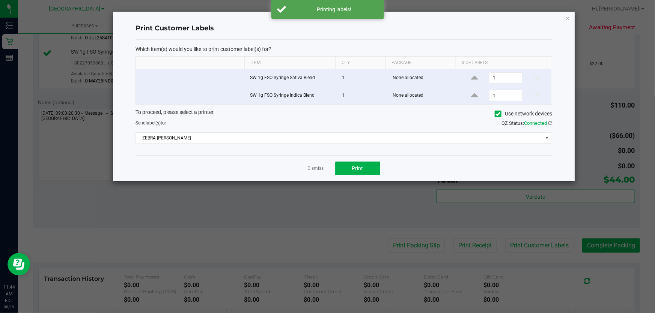
click at [311, 168] on link "Dismiss" at bounding box center [316, 169] width 16 height 6
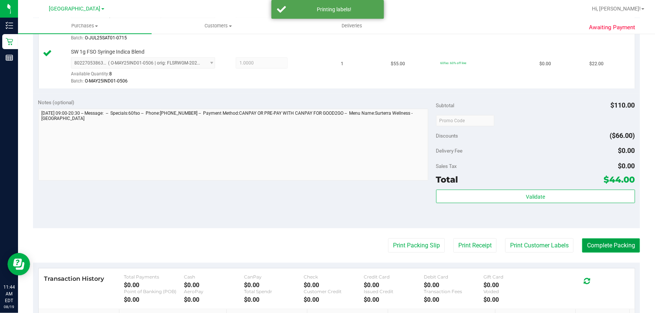
click at [590, 242] on button "Complete Packing" at bounding box center [611, 246] width 58 height 14
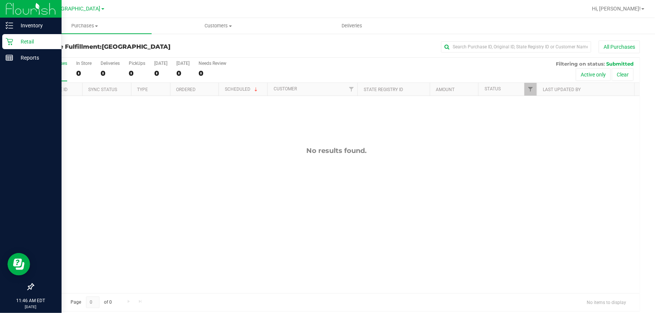
click at [19, 41] on p "Retail" at bounding box center [35, 41] width 45 height 9
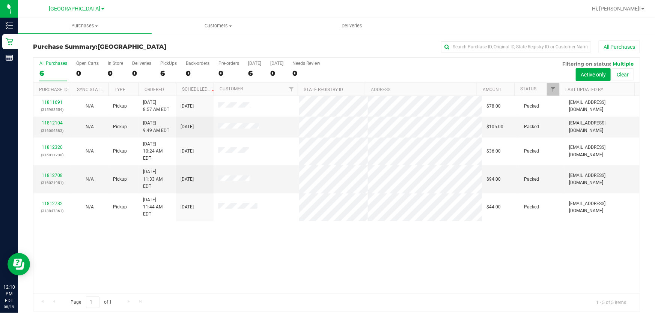
click at [473, 276] on div "11811691 (315983554) N/A Pickup 8/19/2025 8:57 AM EDT 8/19/2025 $78.00 Packed j…" at bounding box center [336, 194] width 606 height 197
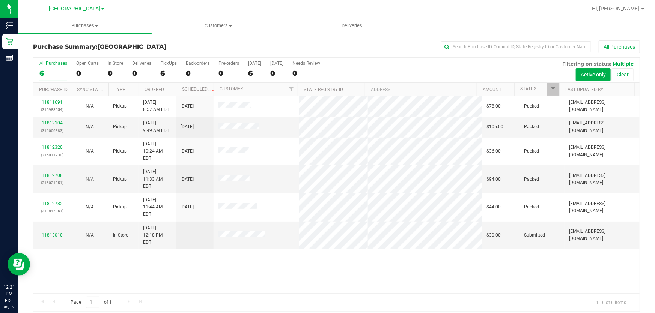
click at [327, 270] on div "11811691 (315983554) N/A Pickup 8/19/2025 8:57 AM EDT 8/19/2025 $78.00 Packed j…" at bounding box center [336, 194] width 606 height 197
click at [59, 233] on link "11813010" at bounding box center [52, 235] width 21 height 5
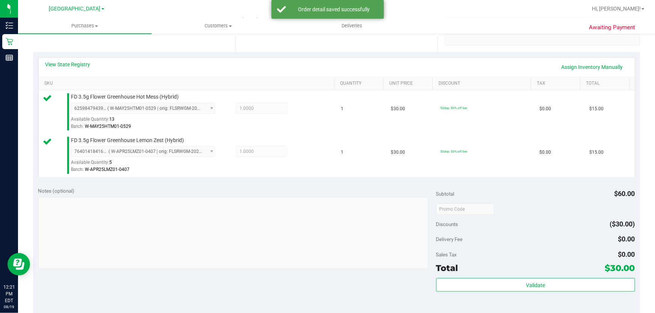
scroll to position [239, 0]
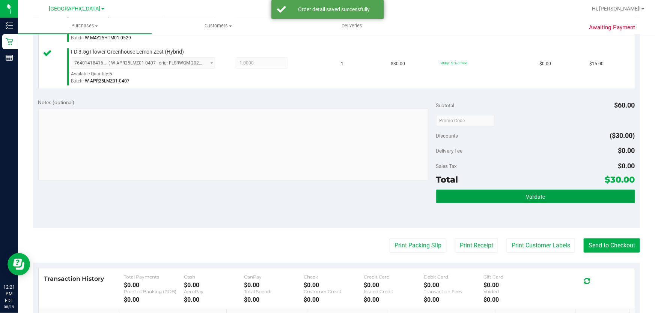
click at [492, 195] on button "Validate" at bounding box center [535, 197] width 199 height 14
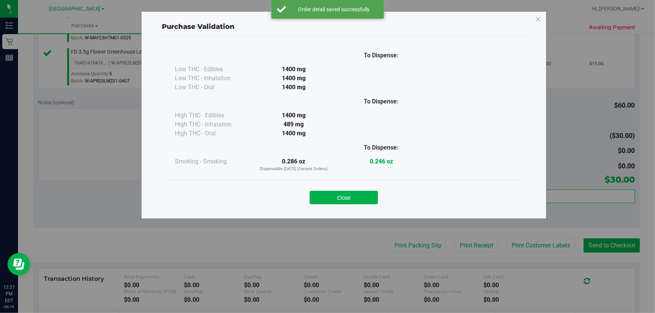
click at [363, 200] on button "Close" at bounding box center [344, 198] width 68 height 14
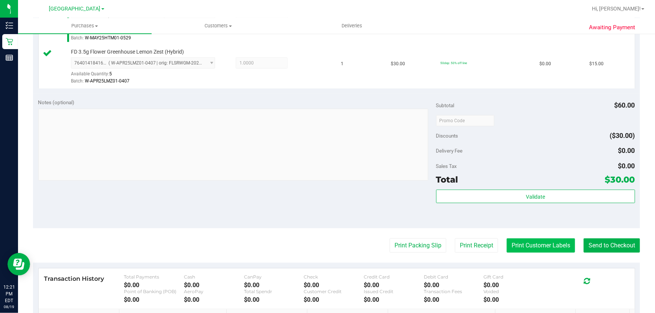
click at [542, 246] on button "Print Customer Labels" at bounding box center [541, 246] width 68 height 14
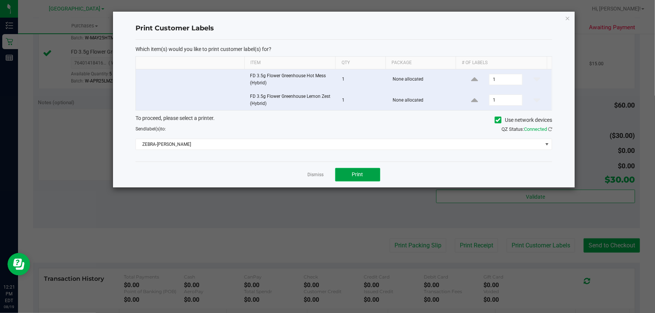
click at [351, 177] on button "Print" at bounding box center [357, 175] width 45 height 14
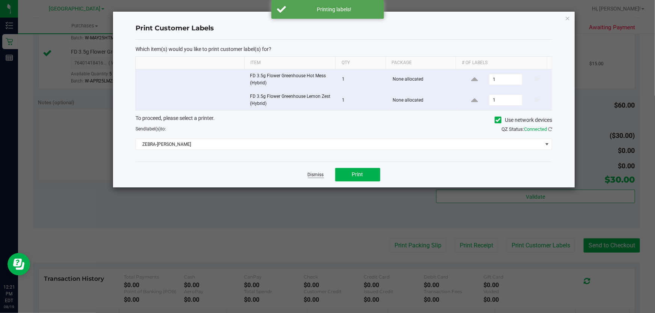
click at [316, 175] on link "Dismiss" at bounding box center [316, 175] width 16 height 6
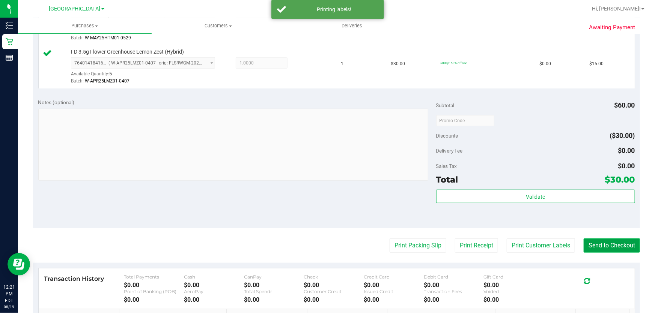
click at [588, 243] on button "Send to Checkout" at bounding box center [612, 246] width 56 height 14
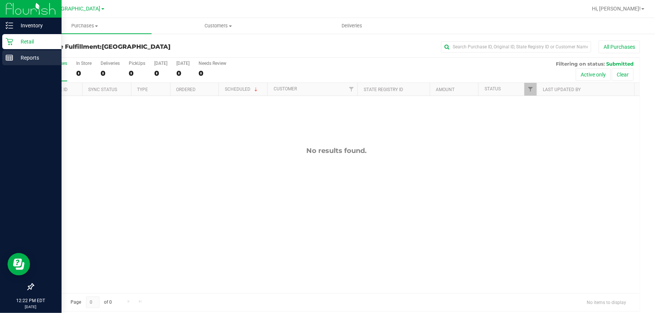
click at [18, 57] on p "Reports" at bounding box center [35, 57] width 45 height 9
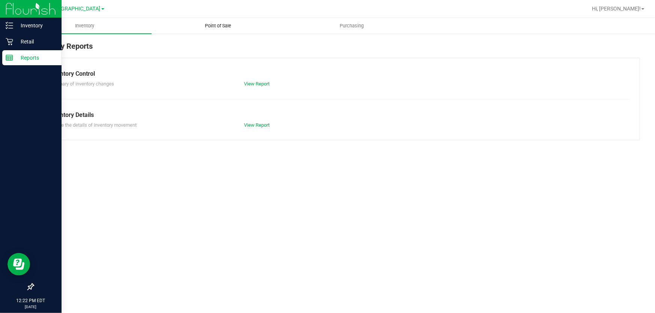
click at [228, 26] on span "Point of Sale" at bounding box center [218, 26] width 47 height 7
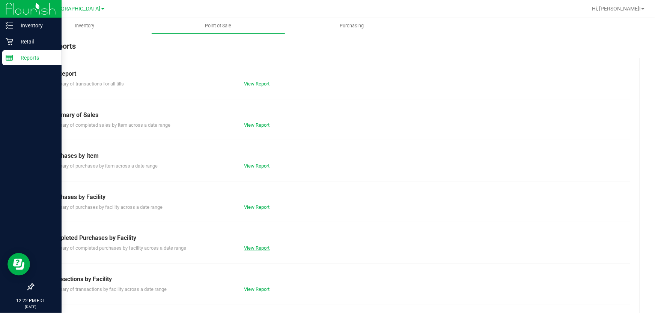
click at [256, 247] on link "View Report" at bounding box center [257, 248] width 26 height 6
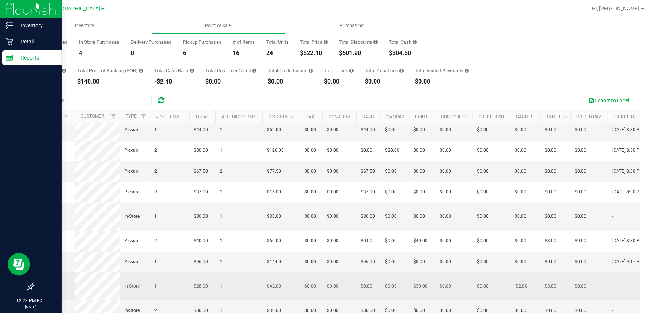
scroll to position [68, 0]
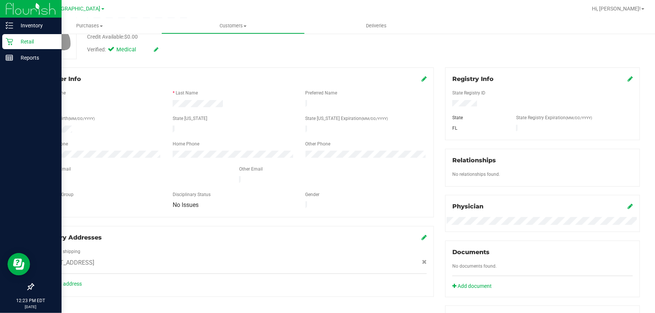
click at [18, 43] on p "Retail" at bounding box center [35, 41] width 45 height 9
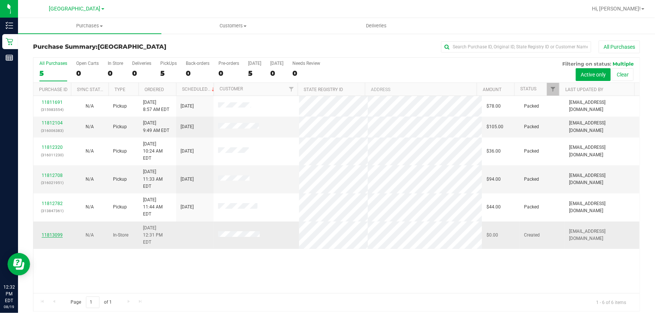
click at [60, 233] on link "11813099" at bounding box center [52, 235] width 21 height 5
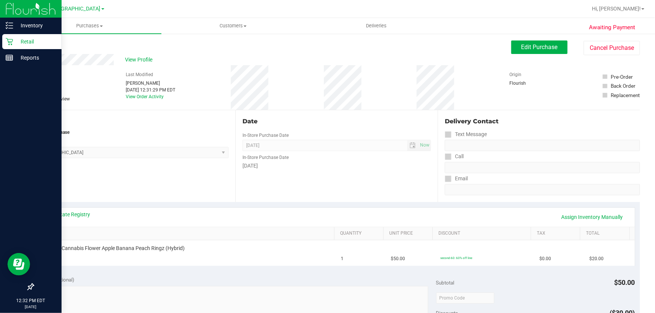
click at [15, 42] on p "Retail" at bounding box center [35, 41] width 45 height 9
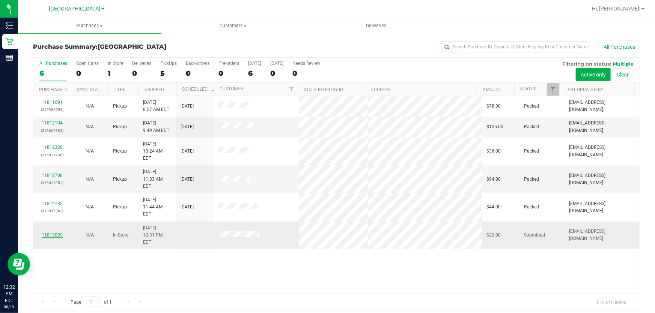
click at [60, 233] on link "11813099" at bounding box center [52, 235] width 21 height 5
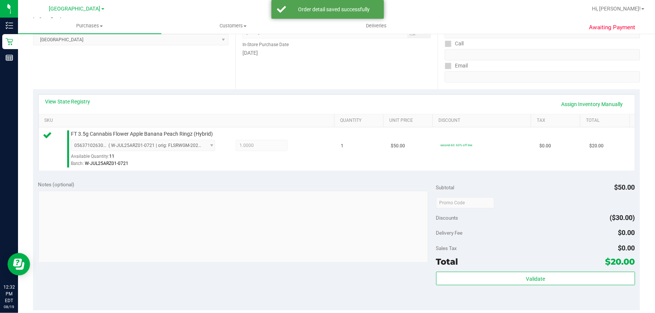
scroll to position [205, 0]
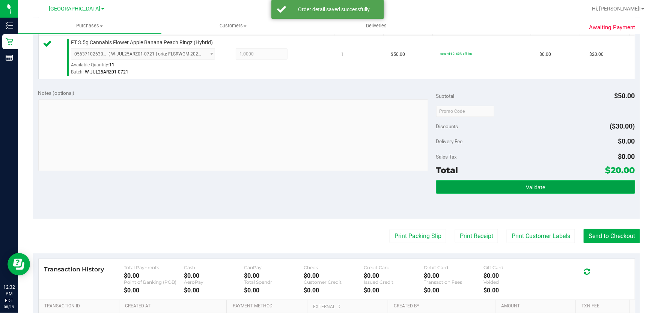
click at [532, 185] on span "Validate" at bounding box center [535, 188] width 19 height 6
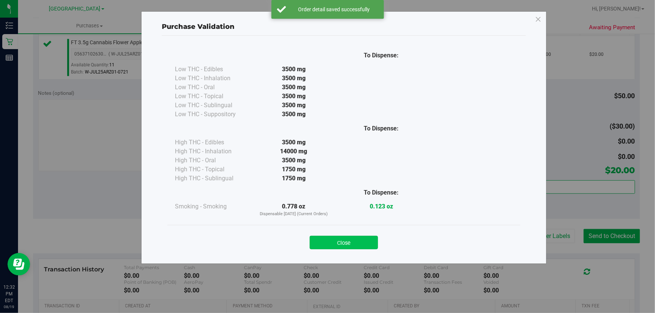
click at [337, 236] on button "Close" at bounding box center [344, 243] width 68 height 14
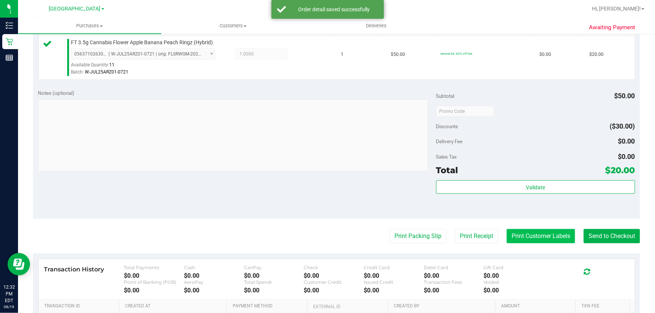
click at [534, 234] on button "Print Customer Labels" at bounding box center [541, 236] width 68 height 14
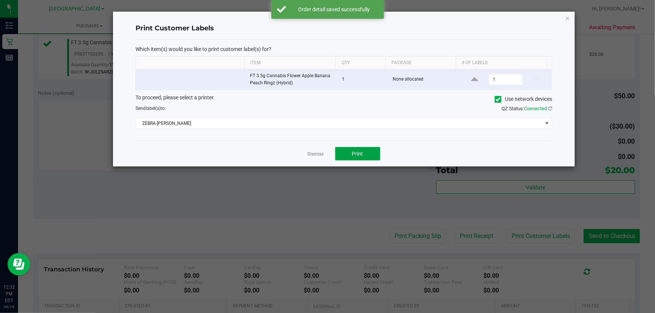
click at [369, 154] on button "Print" at bounding box center [357, 154] width 45 height 14
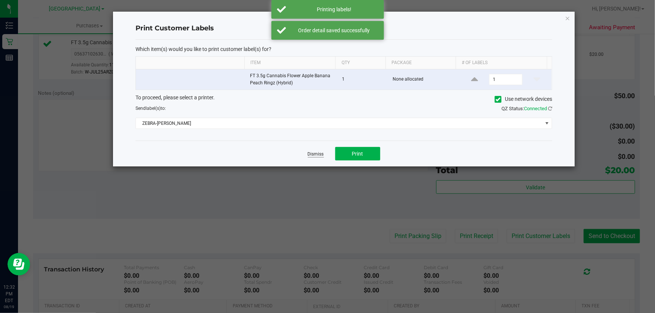
click at [312, 155] on link "Dismiss" at bounding box center [316, 154] width 16 height 6
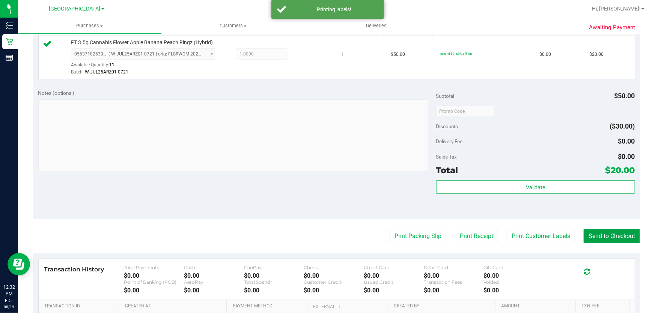
click at [596, 233] on button "Send to Checkout" at bounding box center [612, 236] width 56 height 14
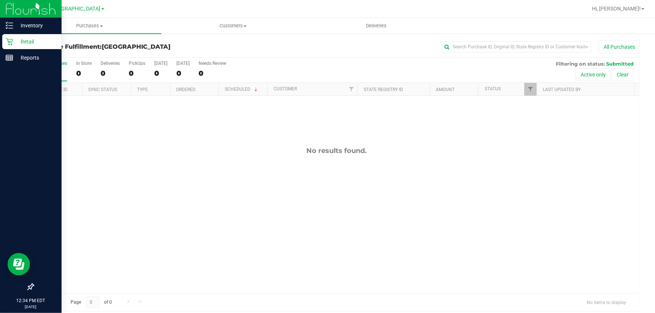
click at [6, 41] on icon at bounding box center [10, 42] width 8 height 8
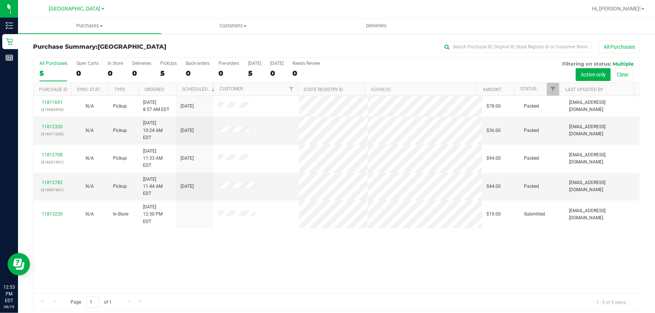
click at [621, 218] on div "11811691 (315983554) N/A Pickup [DATE] 8:57 AM EDT 8/19/2025 $78.00 Packed [EMA…" at bounding box center [336, 194] width 606 height 197
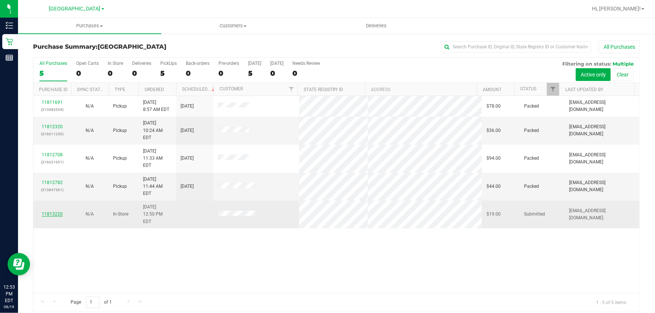
click at [56, 212] on link "11813220" at bounding box center [52, 214] width 21 height 5
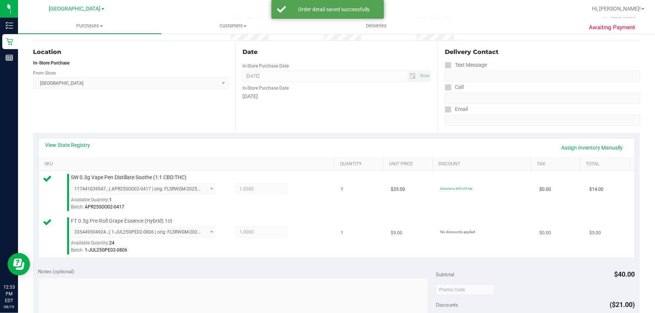
scroll to position [136, 0]
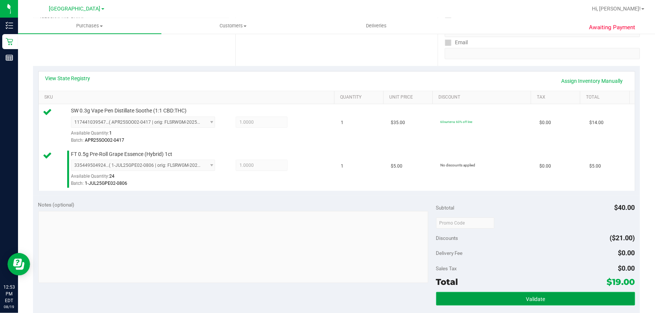
click at [531, 296] on span "Validate" at bounding box center [535, 299] width 19 height 6
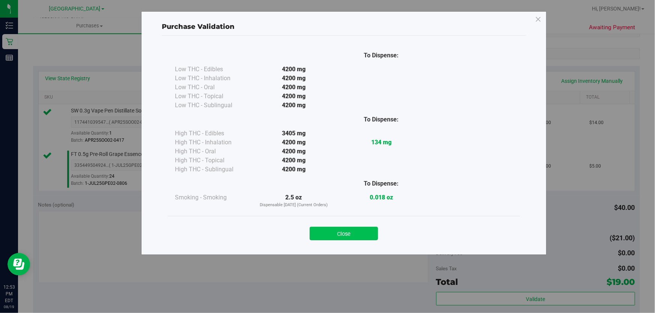
click at [351, 236] on button "Close" at bounding box center [344, 234] width 68 height 14
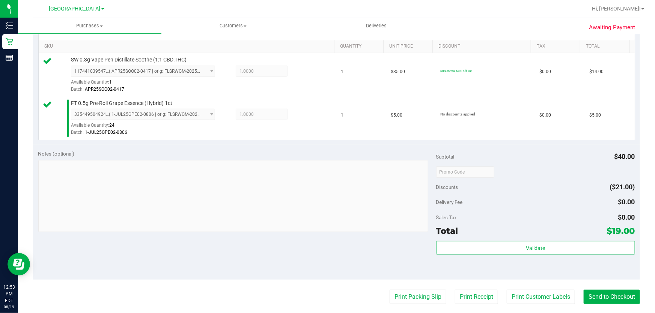
scroll to position [273, 0]
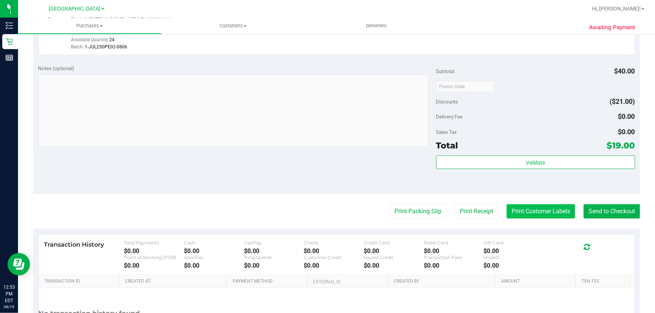
click at [542, 215] on button "Print Customer Labels" at bounding box center [541, 212] width 68 height 14
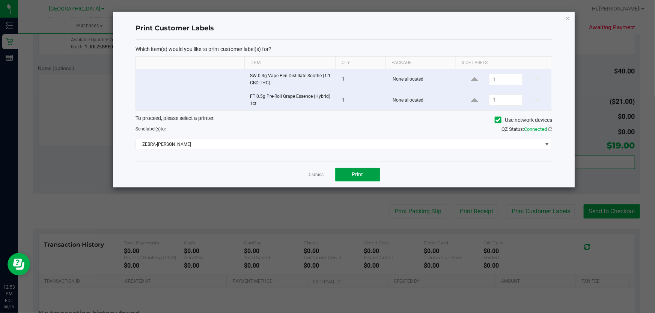
click at [366, 176] on button "Print" at bounding box center [357, 175] width 45 height 14
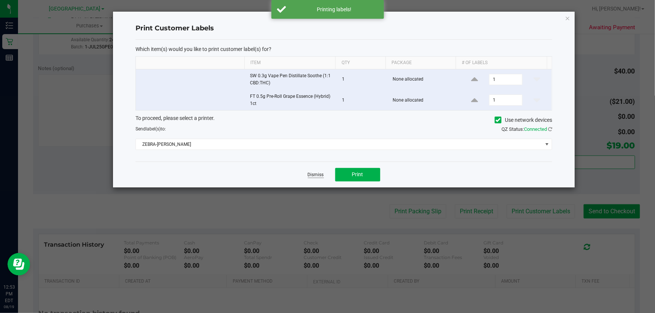
click at [312, 175] on link "Dismiss" at bounding box center [316, 175] width 16 height 6
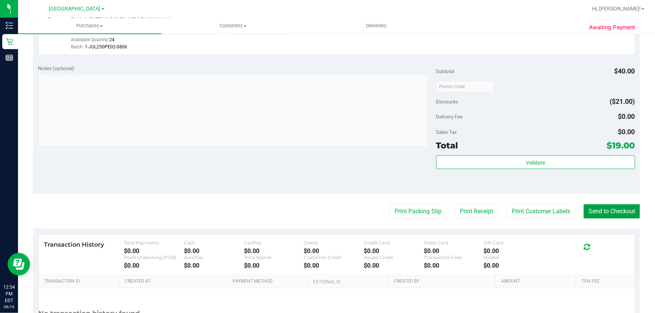
click at [603, 217] on button "Send to Checkout" at bounding box center [612, 212] width 56 height 14
